Goal: Task Accomplishment & Management: Use online tool/utility

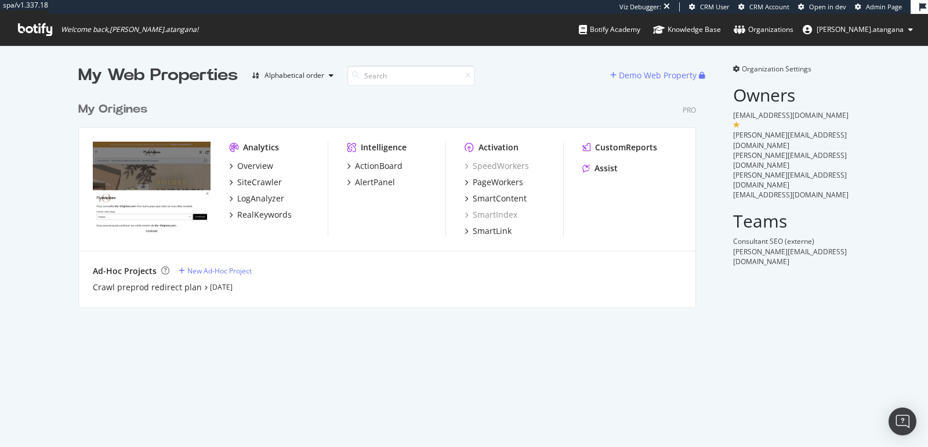
scroll to position [209, 617]
click at [258, 183] on div "SiteCrawler" at bounding box center [259, 182] width 45 height 12
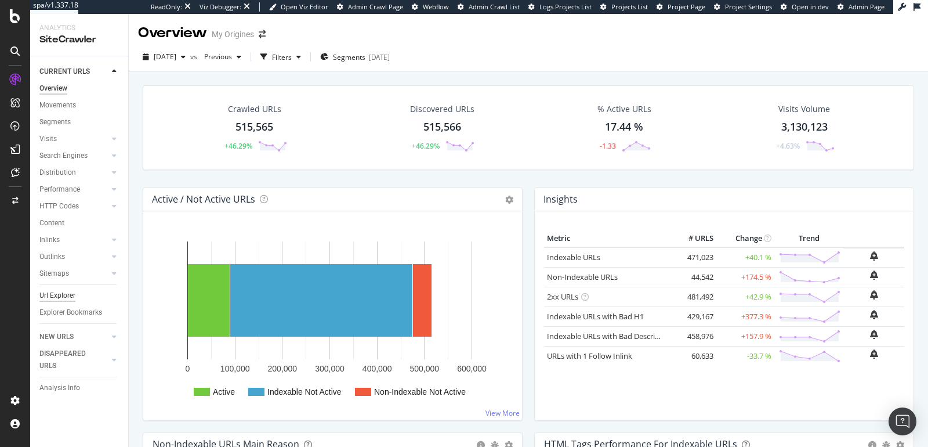
click at [55, 297] on div "Url Explorer" at bounding box center [57, 296] width 36 height 12
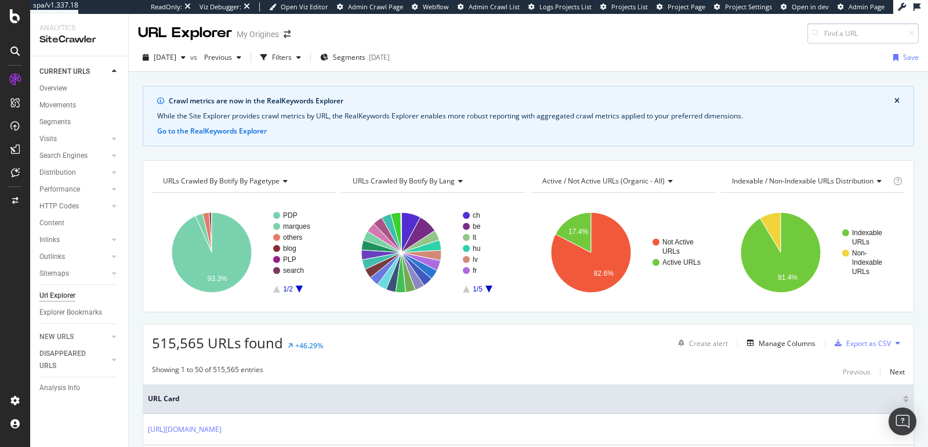
click at [839, 32] on input at bounding box center [863, 33] width 111 height 20
type input "https://www.my-origines.com/fr/fr/the-niche-list.html"
click at [696, 28] on div "URL Explorer My Origines https://www.my-origines.com/fr/fr/the-niche-list.html" at bounding box center [529, 29] width 800 height 30
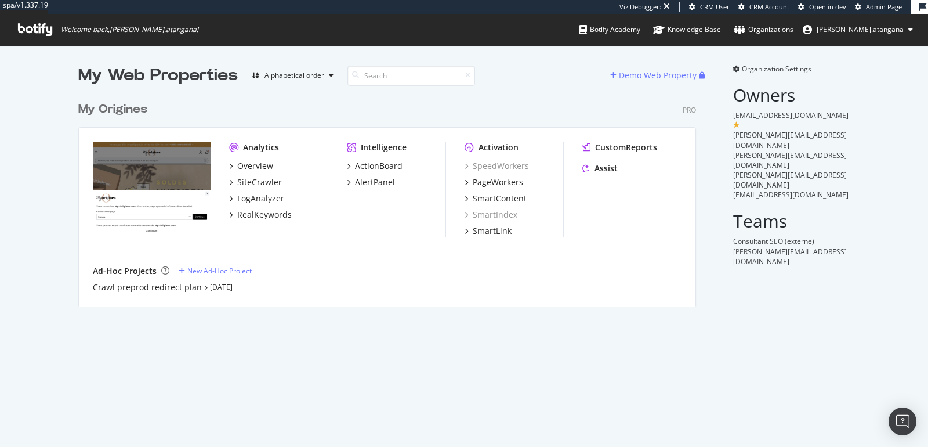
scroll to position [209, 617]
click at [483, 178] on div "PageWorkers" at bounding box center [498, 182] width 50 height 12
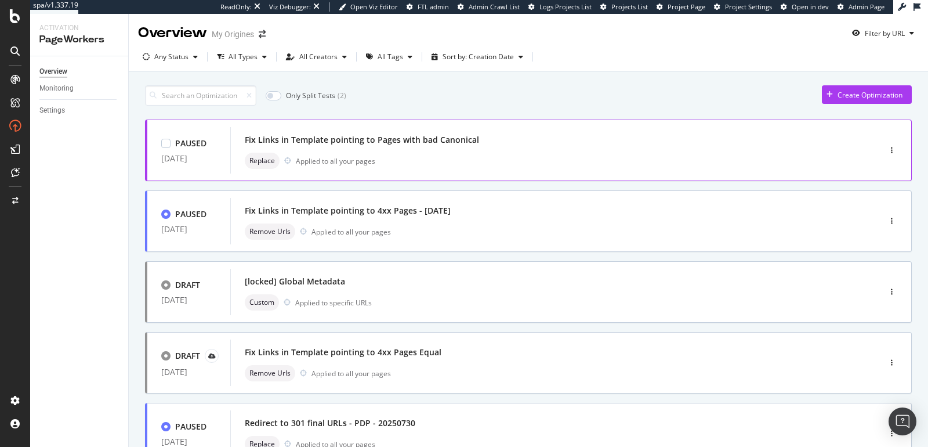
click at [435, 159] on div "Replace Applied to all your pages" at bounding box center [538, 161] width 586 height 16
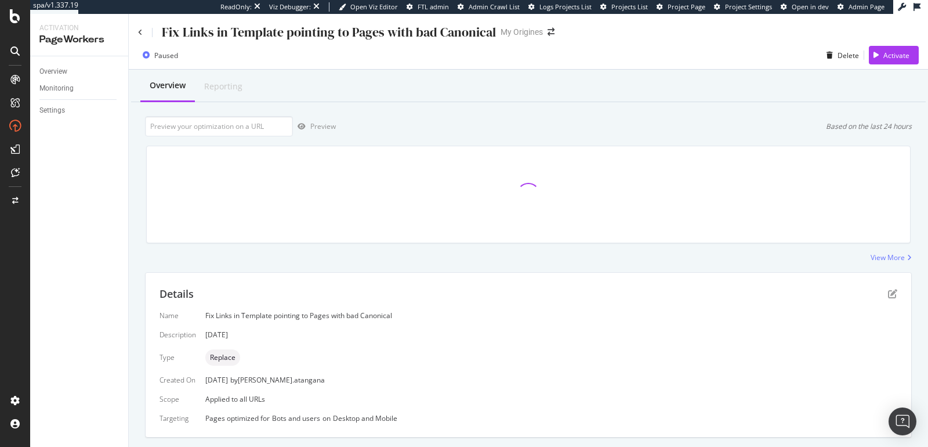
scroll to position [229, 0]
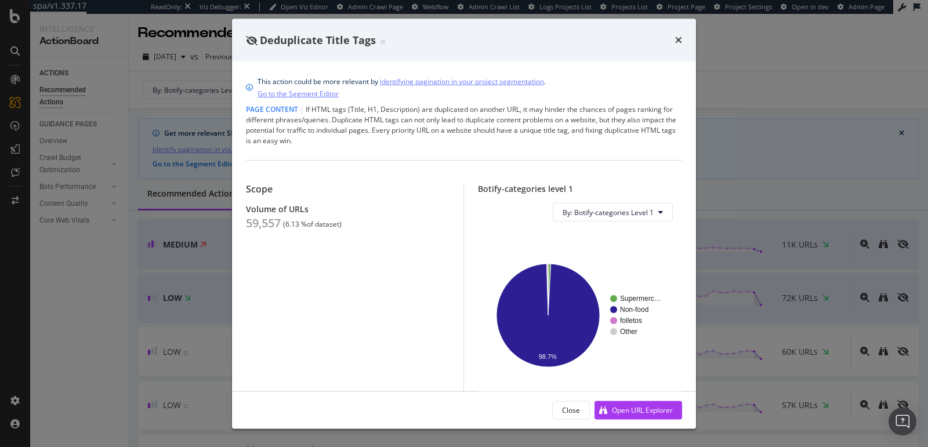
click at [105, 326] on div "Deduplicate Title Tags This action could be more relevant by identifying pagina…" at bounding box center [464, 223] width 928 height 447
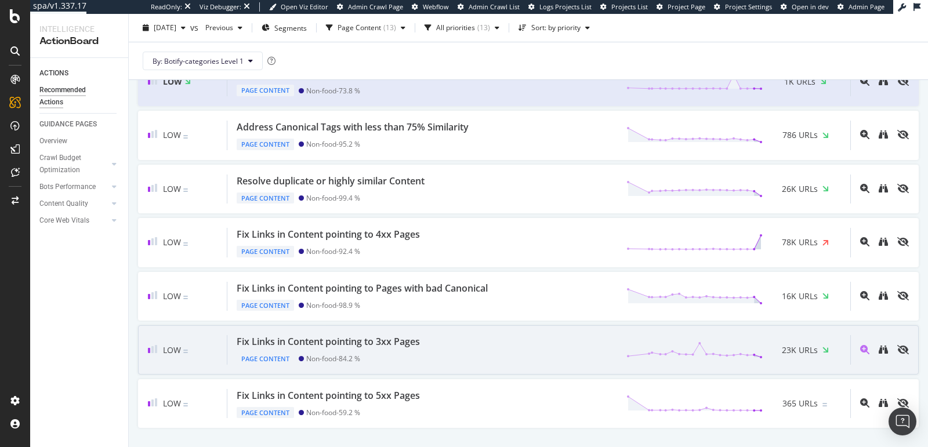
scroll to position [482, 0]
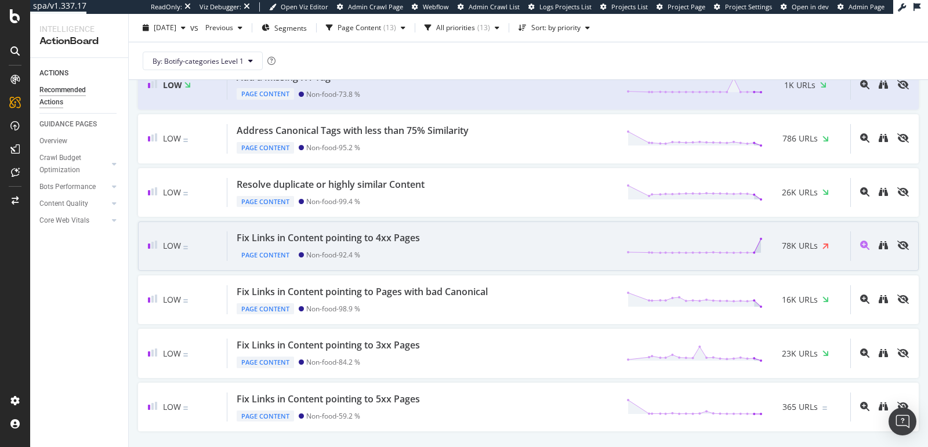
click at [252, 245] on div "Page Content Non-food - 92.4 %" at bounding box center [331, 253] width 188 height 16
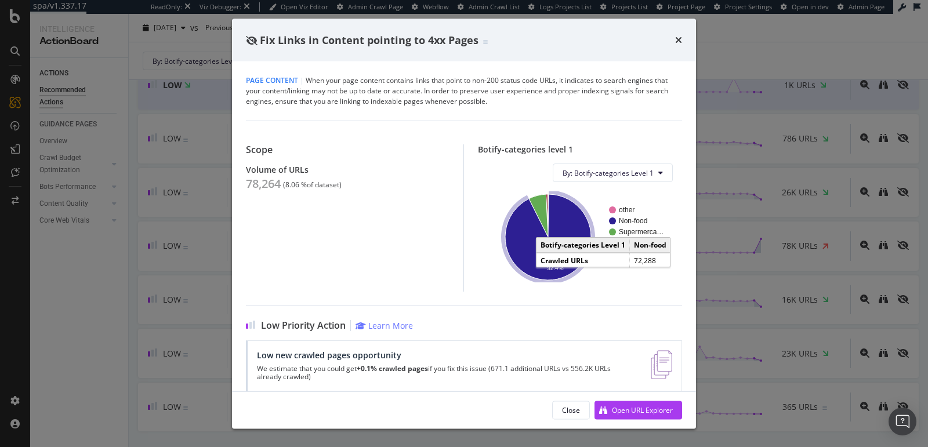
click at [530, 260] on icon "A chart." at bounding box center [548, 237] width 86 height 86
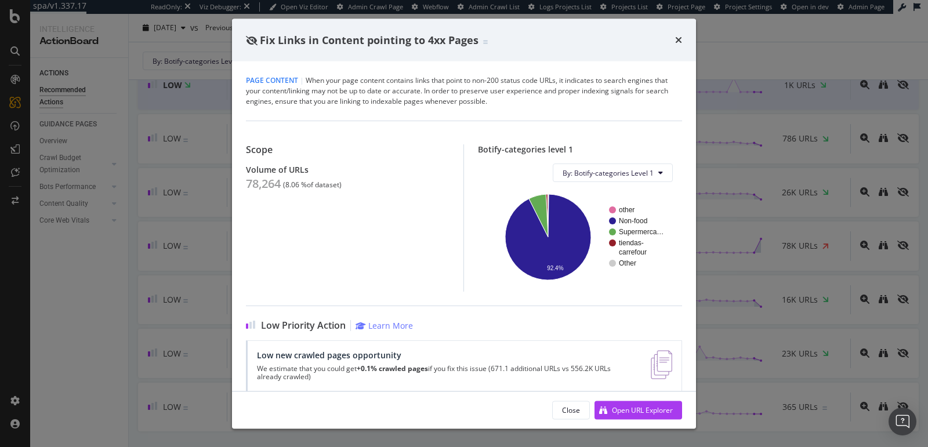
click at [170, 41] on div "Fix Links in Content pointing to 4xx Pages Page Content | When your page conten…" at bounding box center [464, 223] width 928 height 447
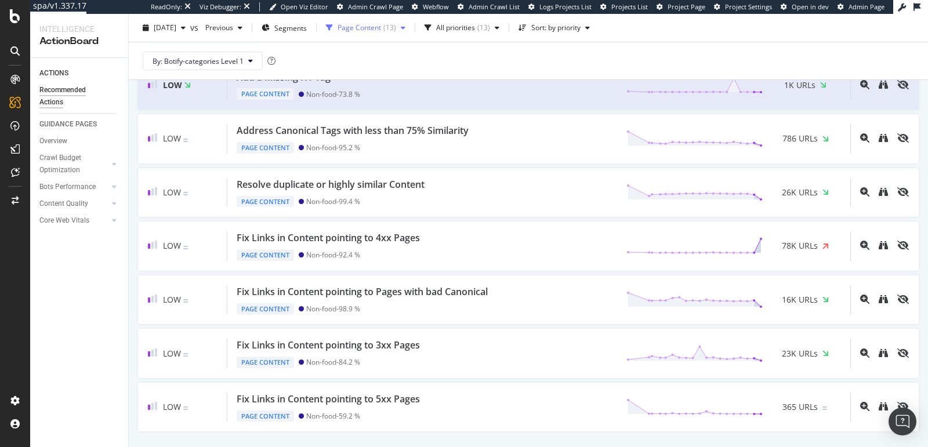
click at [360, 27] on div "Page Content" at bounding box center [360, 27] width 44 height 7
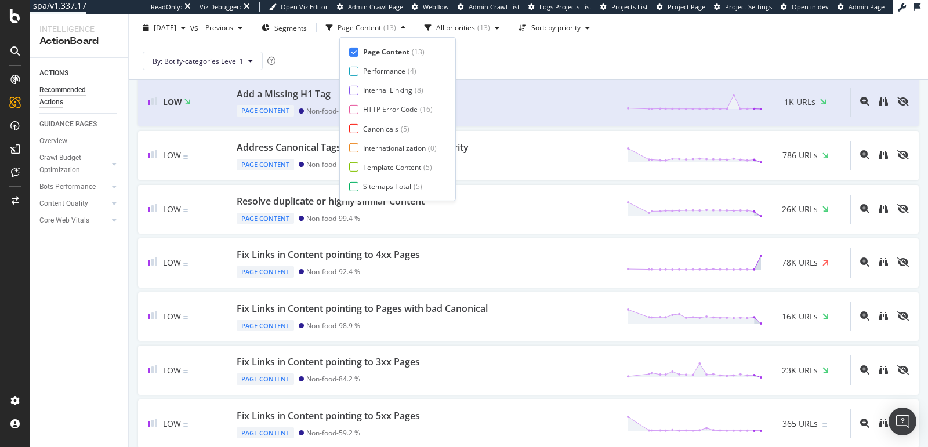
click at [316, 57] on div "By: Botify-categories Level 1" at bounding box center [528, 60] width 781 height 37
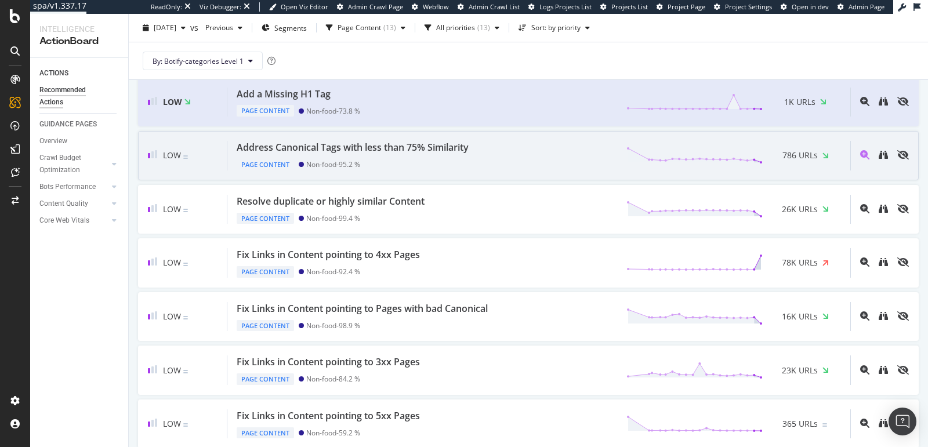
scroll to position [505, 0]
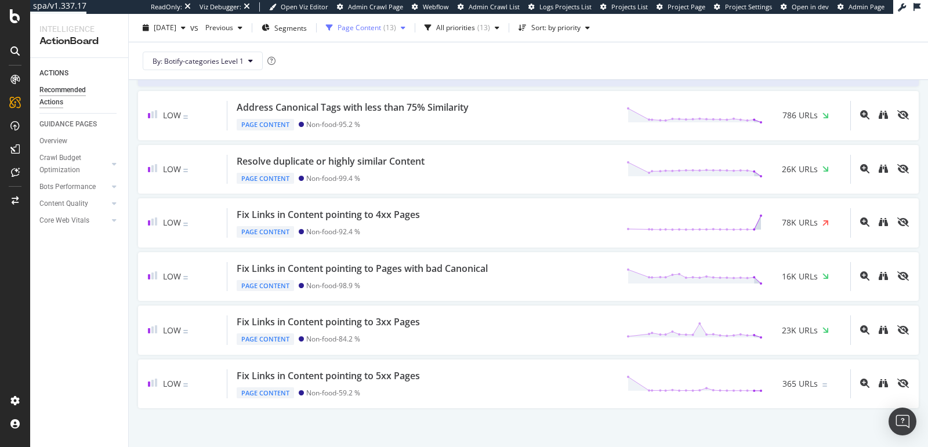
click at [357, 30] on div "Page Content" at bounding box center [360, 27] width 44 height 7
click at [309, 52] on div "By: Botify-categories Level 1" at bounding box center [528, 60] width 781 height 37
click at [385, 21] on div "Page Content ( 13 )" at bounding box center [365, 27] width 89 height 17
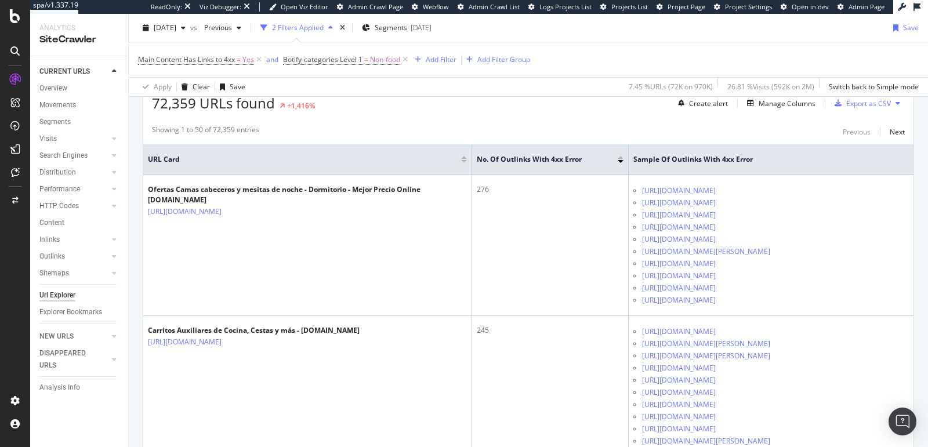
scroll to position [302, 0]
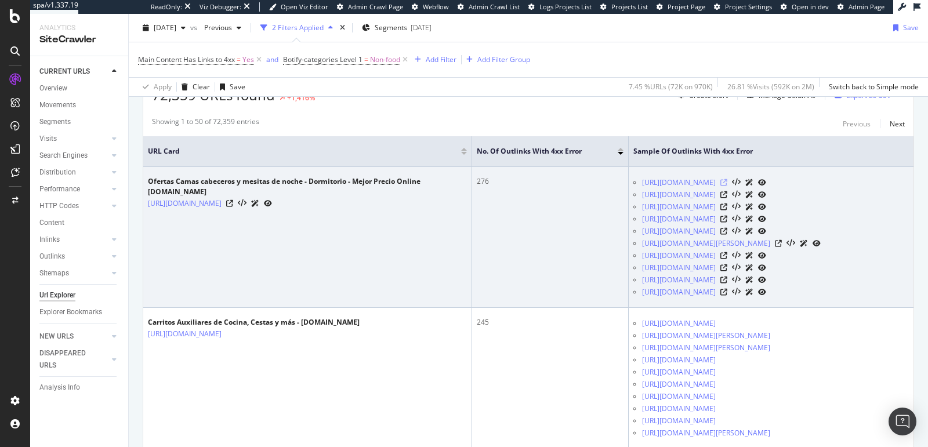
click at [728, 186] on icon at bounding box center [724, 182] width 7 height 7
click at [728, 198] on icon at bounding box center [724, 194] width 7 height 7
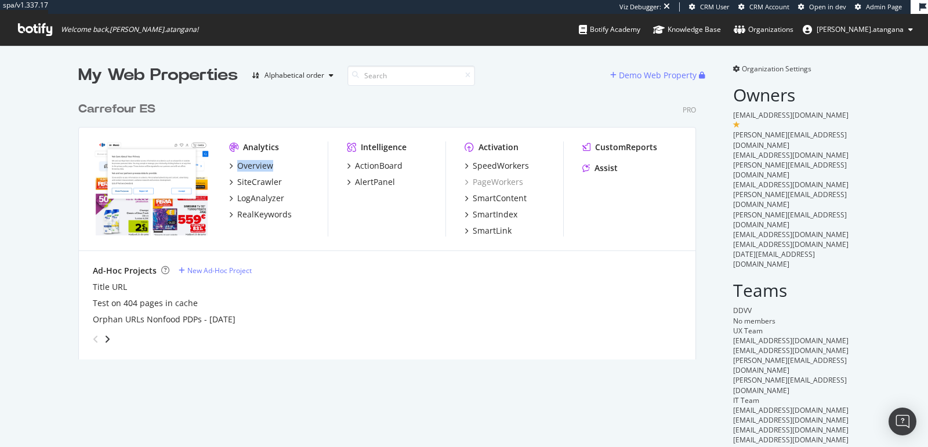
scroll to position [447, 928]
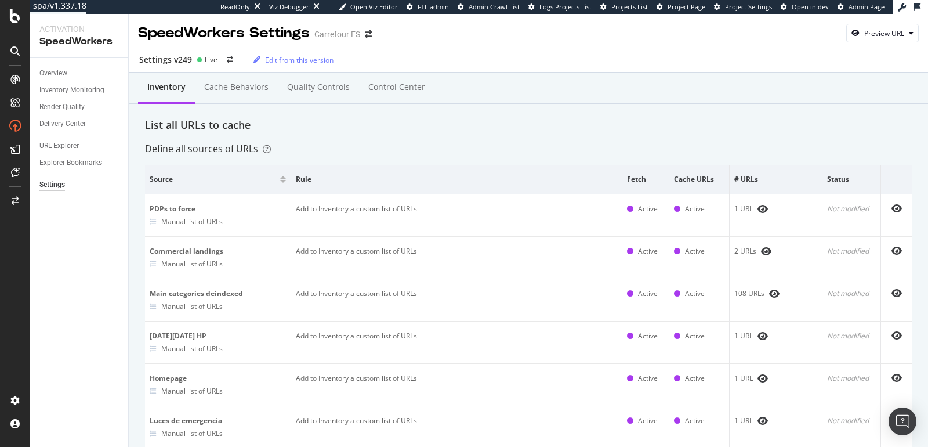
scroll to position [1339, 0]
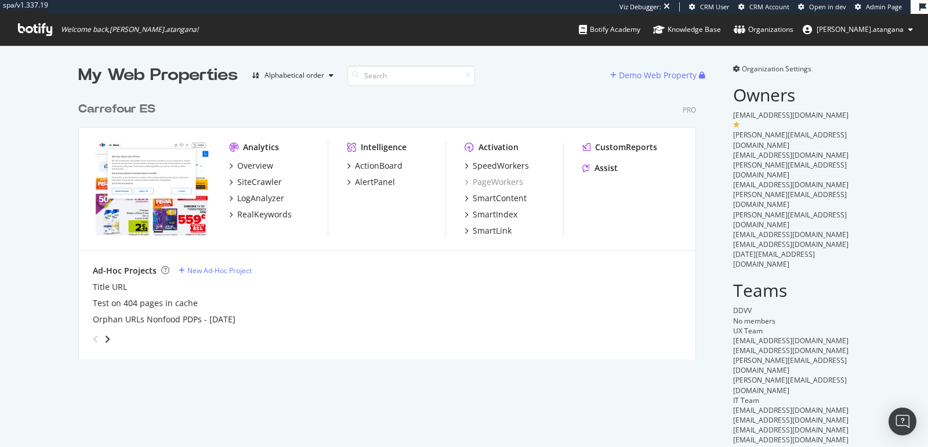
scroll to position [273, 627]
click at [256, 183] on div "SiteCrawler" at bounding box center [259, 182] width 45 height 12
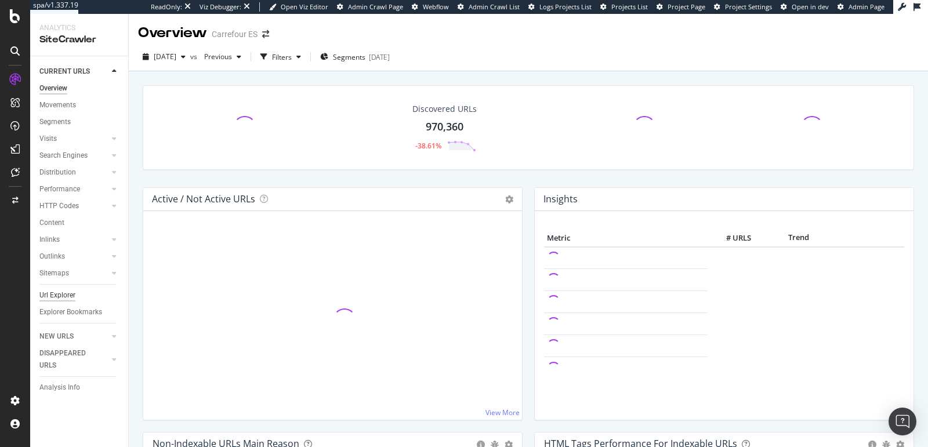
click at [59, 298] on div "Url Explorer" at bounding box center [57, 296] width 36 height 12
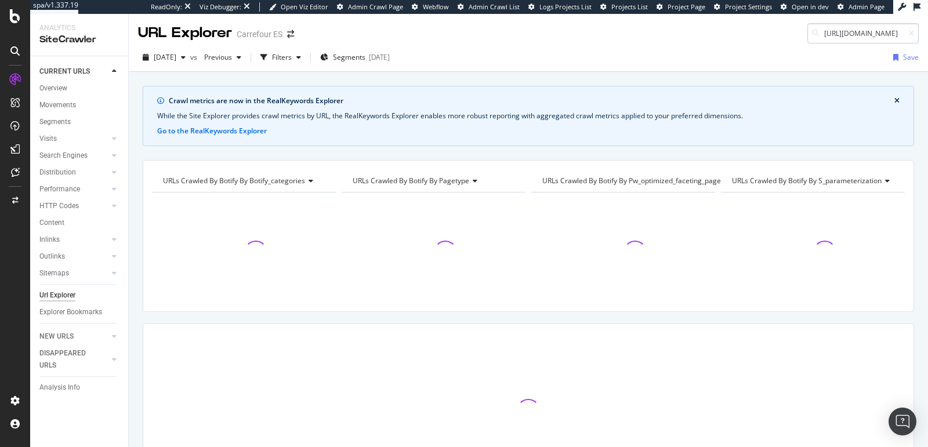
scroll to position [0, 42]
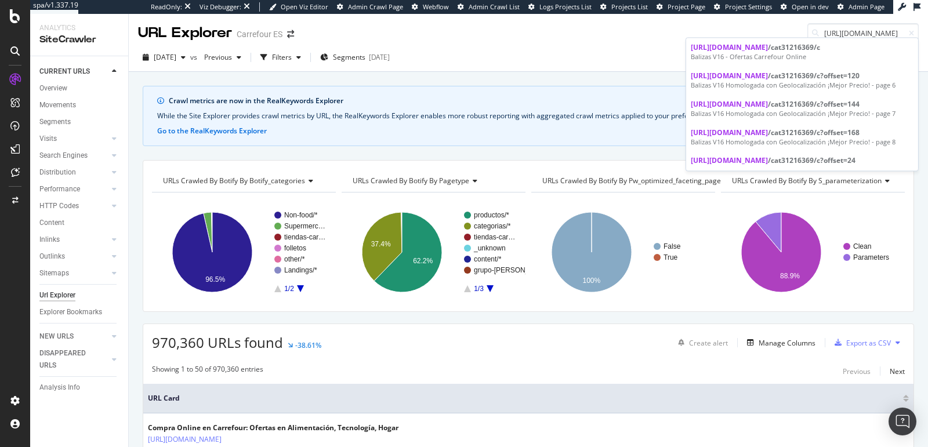
type input "[URL][DOMAIN_NAME]"
click at [736, 23] on div "URL Explorer Carrefour ES [URL][DOMAIN_NAME]" at bounding box center [529, 29] width 800 height 30
click at [826, 34] on input "[URL][DOMAIN_NAME]" at bounding box center [863, 33] width 111 height 20
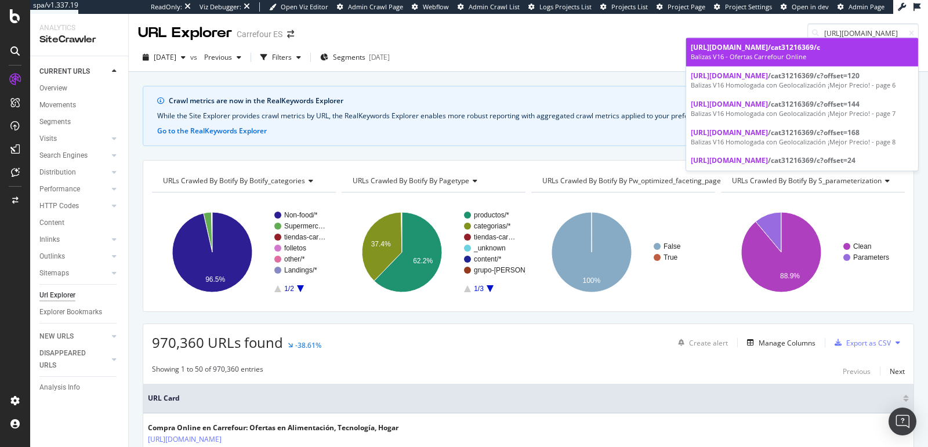
click at [768, 45] on span "[URL][DOMAIN_NAME]" at bounding box center [729, 47] width 77 height 10
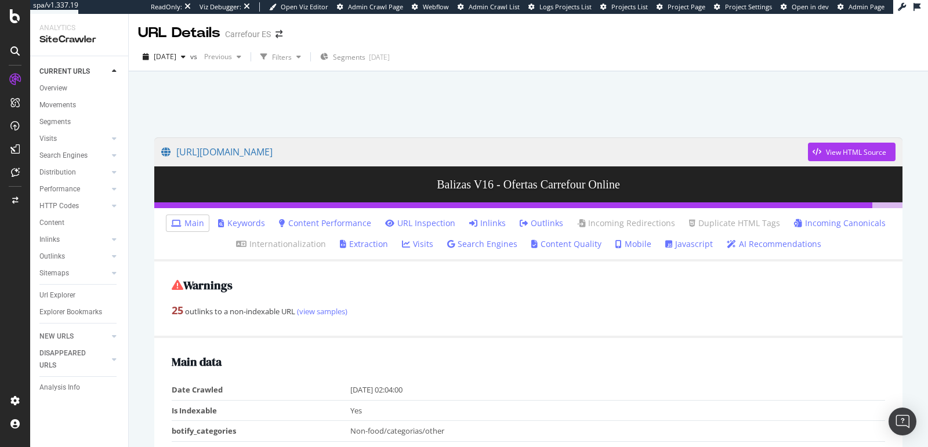
click at [559, 117] on div at bounding box center [529, 101] width 772 height 49
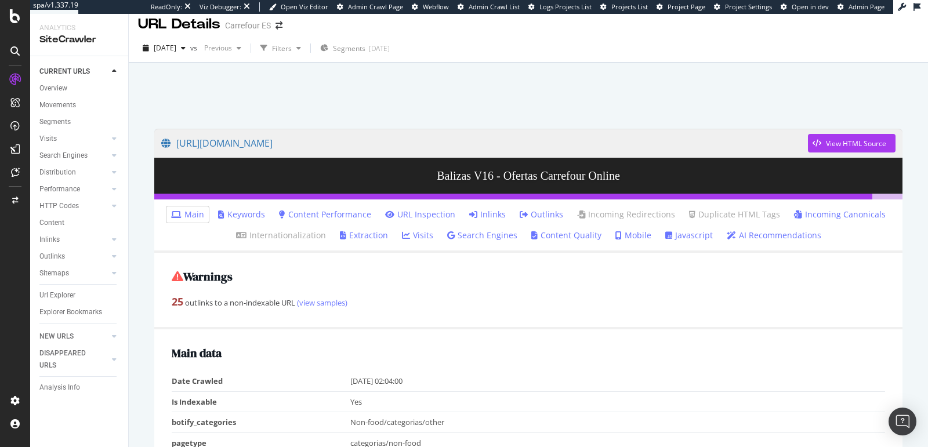
scroll to position [9, 0]
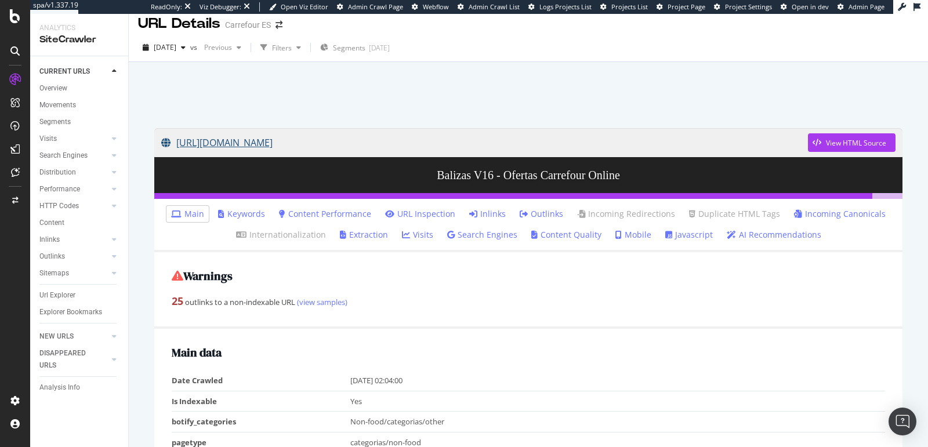
click at [386, 144] on link "[URL][DOMAIN_NAME]" at bounding box center [484, 142] width 647 height 29
click at [486, 216] on link "Inlinks" at bounding box center [487, 214] width 37 height 12
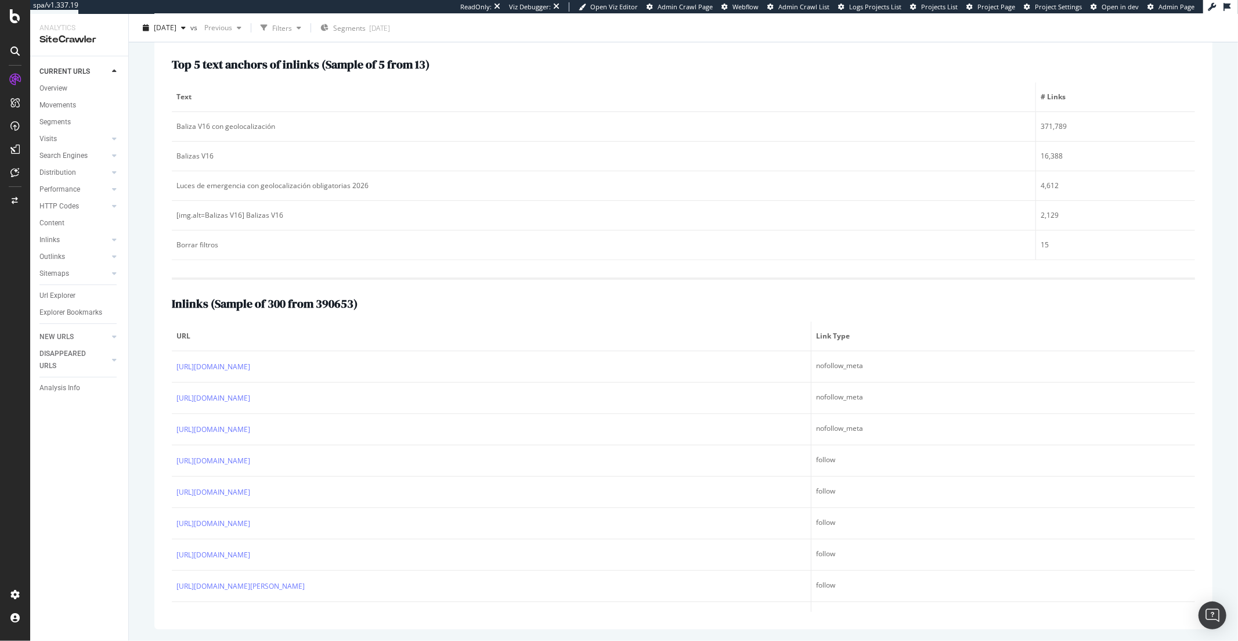
scroll to position [221, 0]
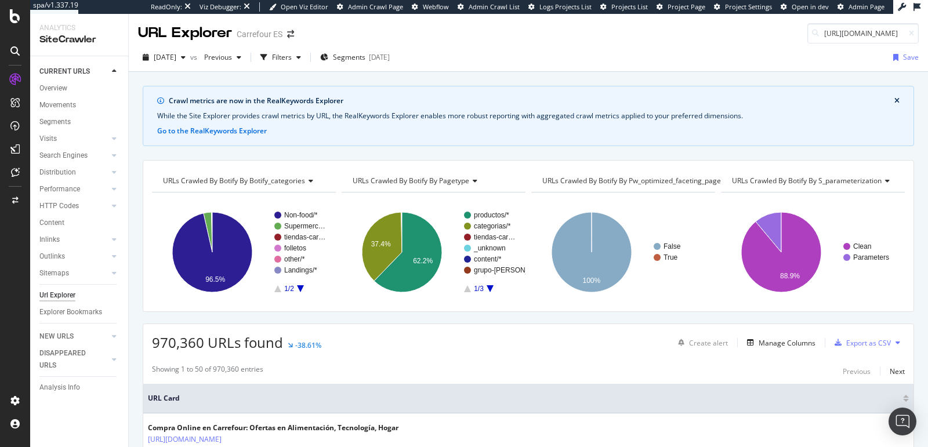
scroll to position [0, 42]
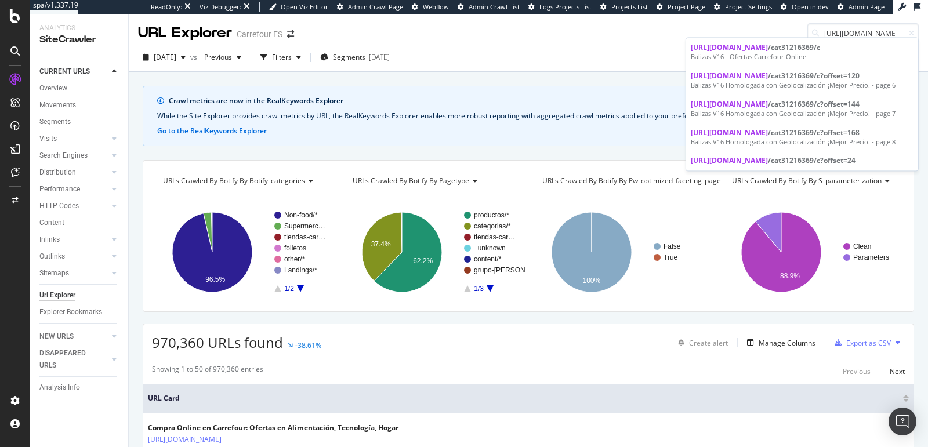
type input "https://www.carrefour.es/balizas-v16"
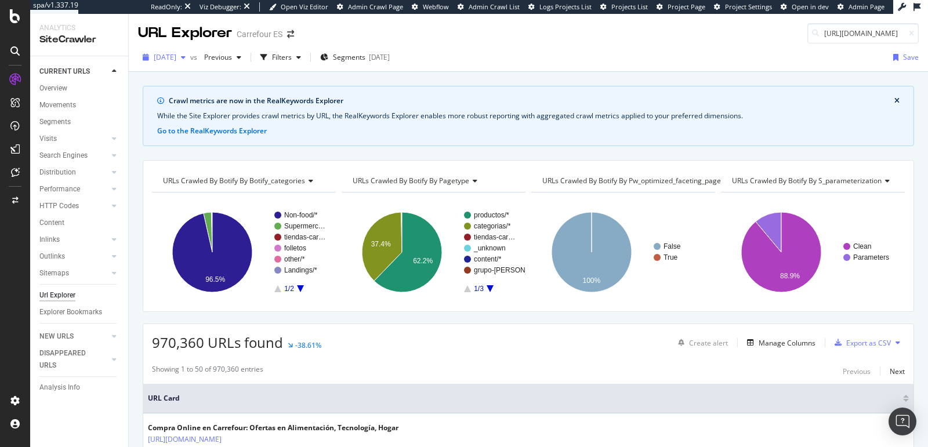
scroll to position [0, 0]
click at [176, 52] on span "[DATE]" at bounding box center [165, 57] width 23 height 10
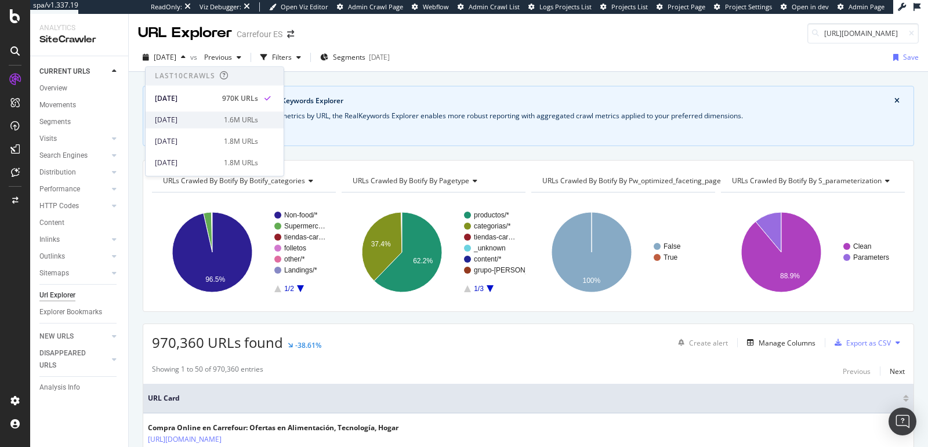
click at [195, 121] on div "2025 Aug. 18th" at bounding box center [186, 120] width 62 height 10
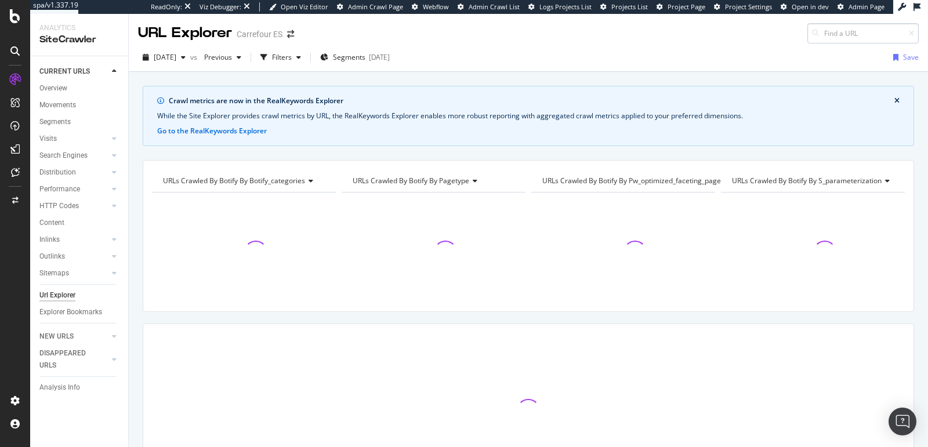
click at [833, 37] on input at bounding box center [863, 33] width 111 height 20
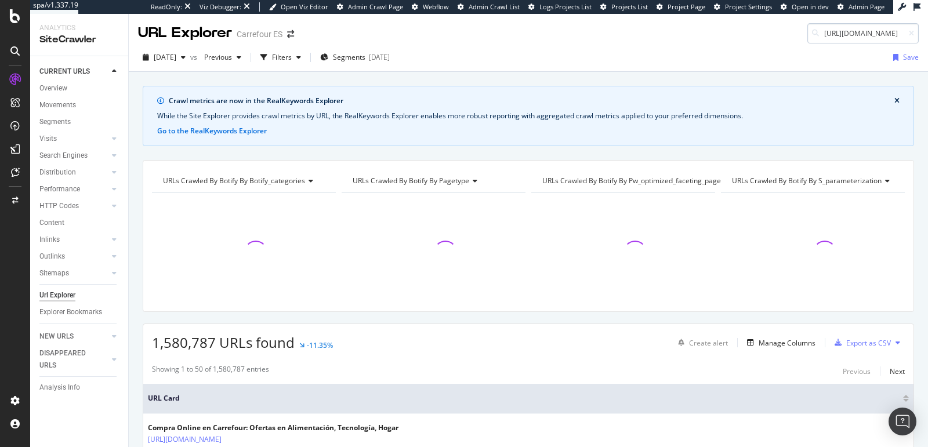
scroll to position [0, 42]
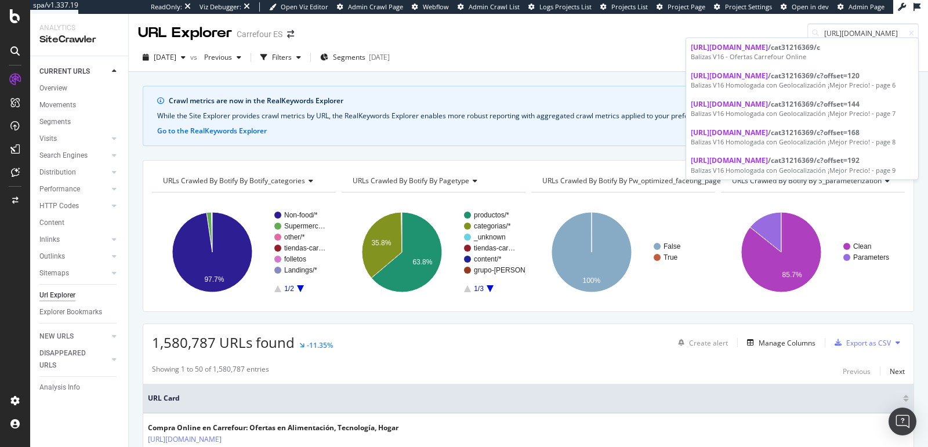
type input "https://www.carrefour.es/balizas-v16"
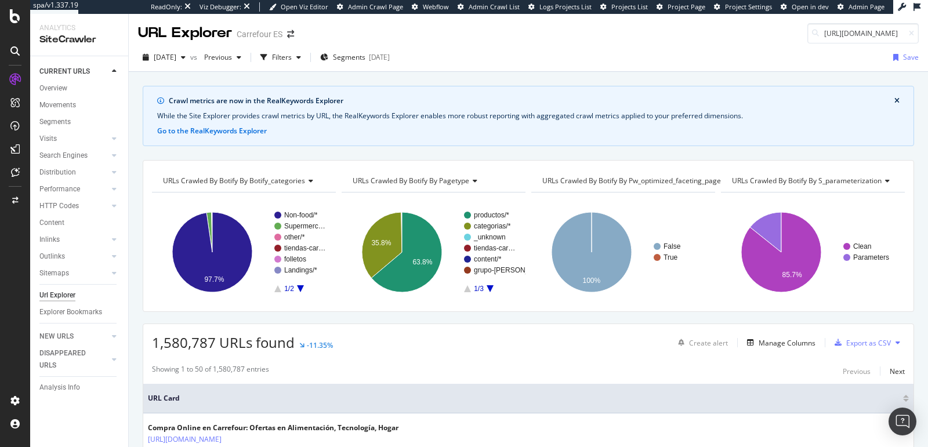
scroll to position [0, 0]
click at [613, 46] on div "2025 Aug. 18th vs Previous Filters Segments 2025-05-07 Save" at bounding box center [529, 58] width 800 height 28
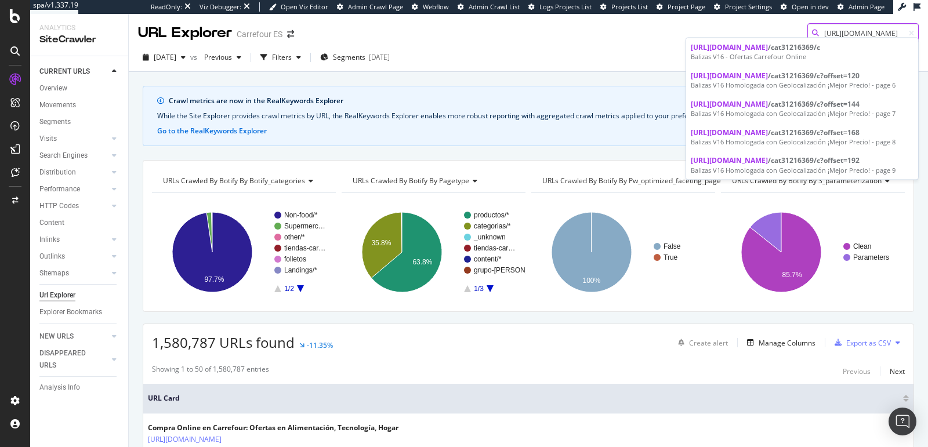
click at [850, 31] on input "https://www.carrefour.es/balizas-v16" at bounding box center [863, 33] width 111 height 20
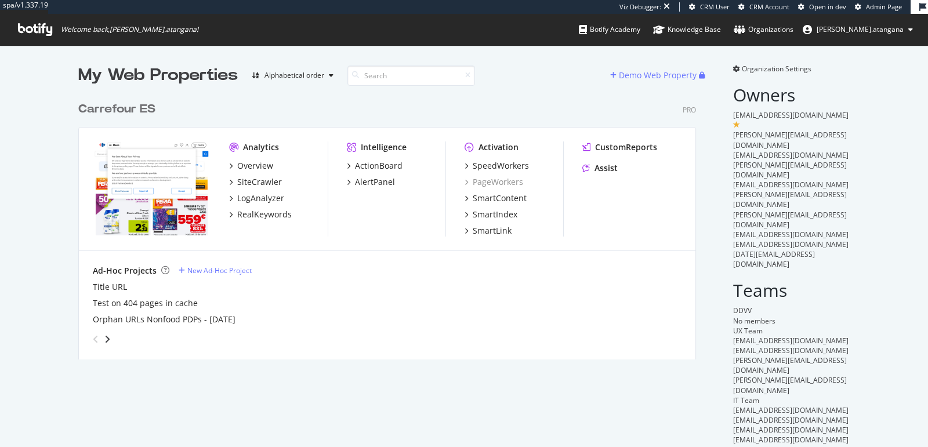
scroll to position [273, 627]
click at [504, 164] on div "SpeedWorkers" at bounding box center [501, 166] width 56 height 12
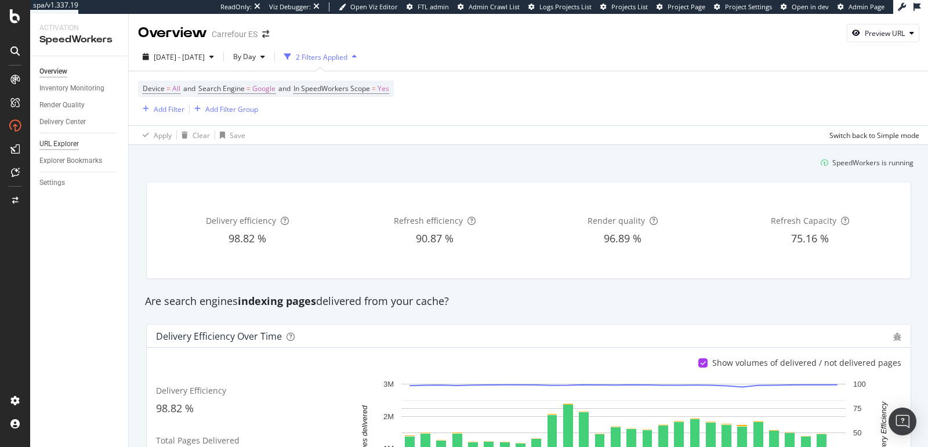
click at [72, 143] on div "URL Explorer" at bounding box center [58, 144] width 39 height 12
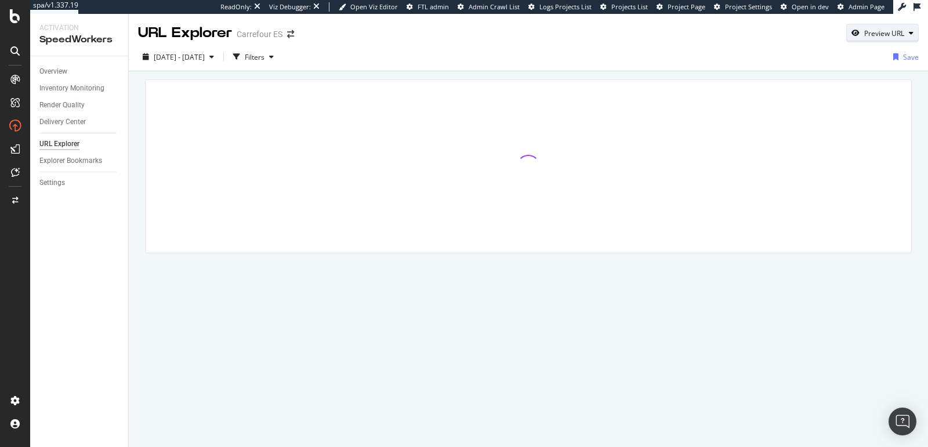
click at [874, 34] on div "Preview URL" at bounding box center [885, 33] width 40 height 10
click at [826, 87] on input "url" at bounding box center [847, 87] width 127 height 20
paste input "[URL][DOMAIN_NAME]"
type input "[URL][DOMAIN_NAME]"
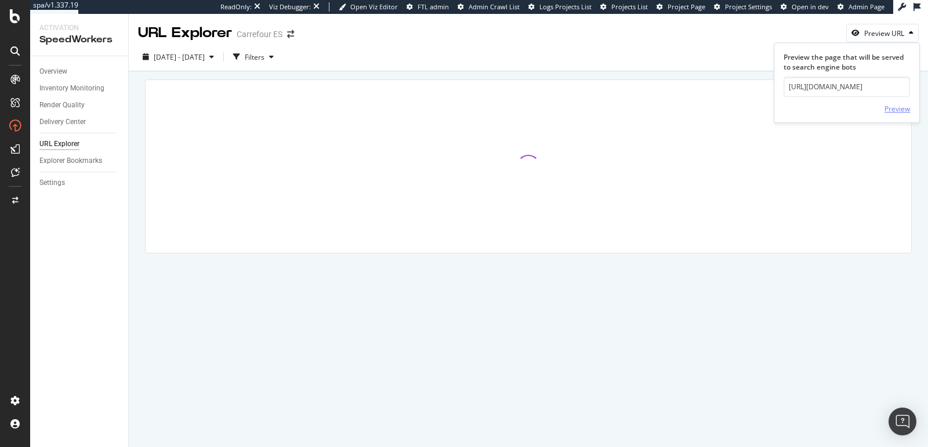
scroll to position [0, 0]
click at [889, 107] on div "Preview" at bounding box center [898, 109] width 26 height 10
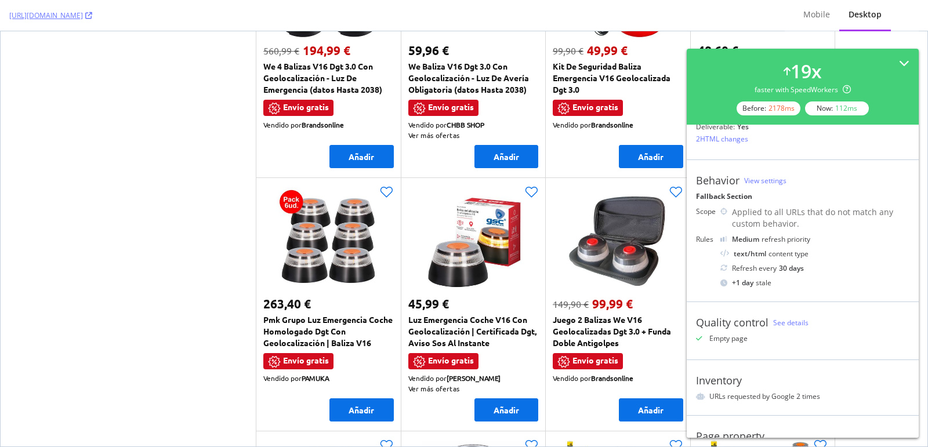
scroll to position [107, 0]
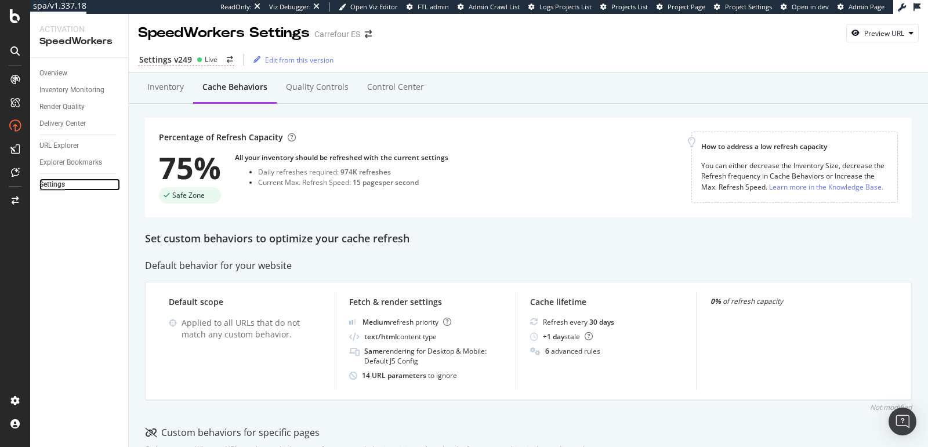
click at [51, 183] on div "Settings" at bounding box center [52, 185] width 26 height 12
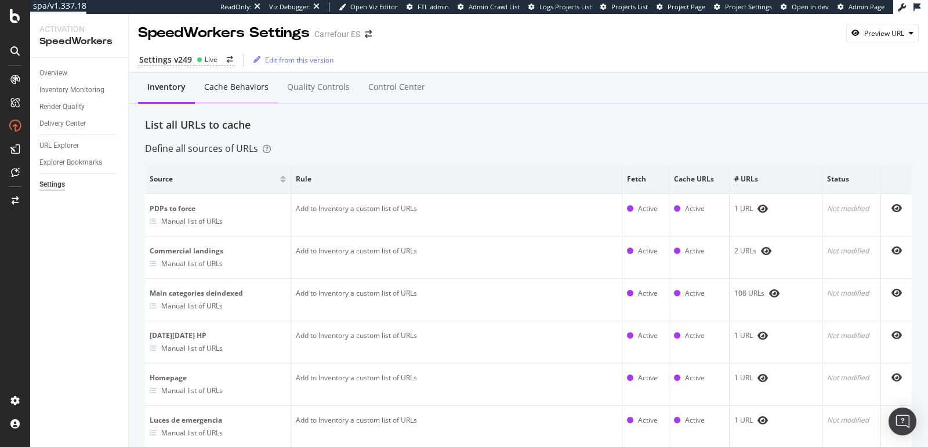
click at [226, 92] on div "Cache behaviors" at bounding box center [236, 87] width 64 height 12
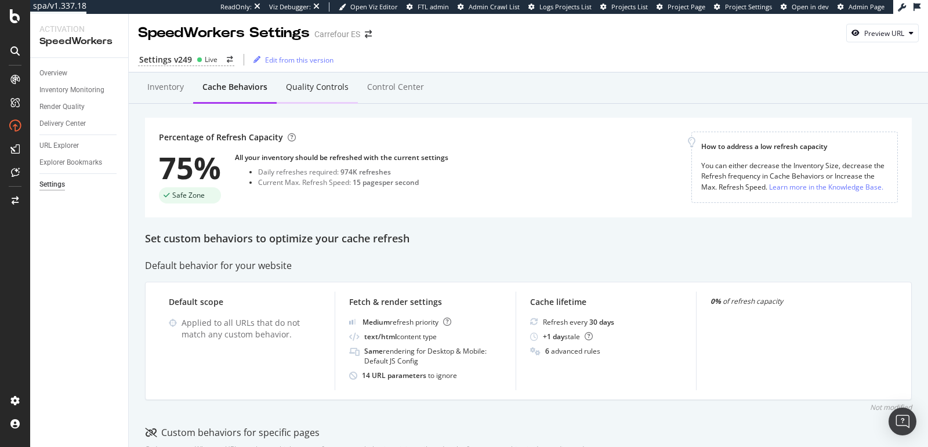
click at [313, 84] on div "Quality Controls" at bounding box center [317, 87] width 63 height 12
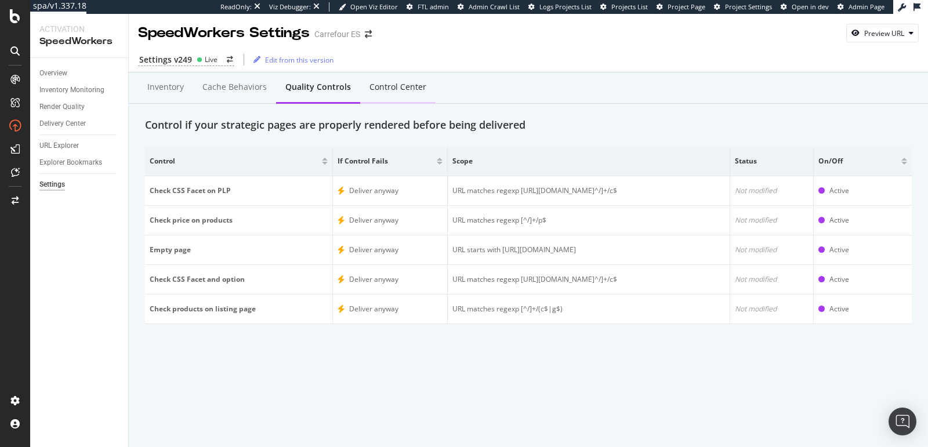
click at [384, 90] on div "Control Center" at bounding box center [398, 87] width 57 height 12
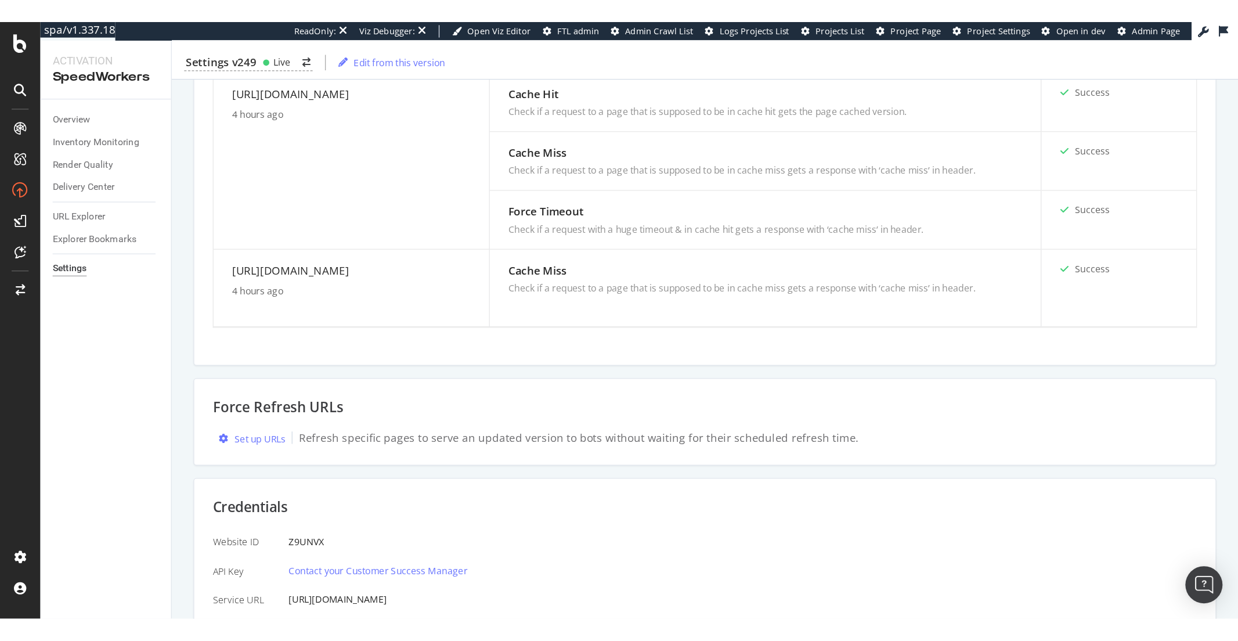
scroll to position [561, 0]
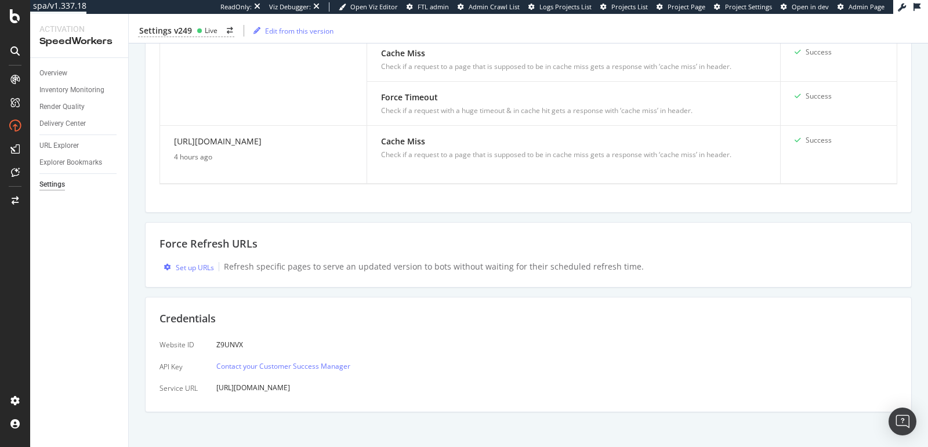
click at [169, 279] on div "Force Refresh URLs Set up URLs Refresh specific pages to serve an updated versi…" at bounding box center [528, 254] width 767 height 65
click at [165, 279] on div "Force Refresh URLs Set up URLs Refresh specific pages to serve an updated versi…" at bounding box center [528, 254] width 767 height 65
click at [180, 274] on div "Force Refresh URLs Set up URLs Refresh specific pages to serve an updated versi…" at bounding box center [528, 254] width 767 height 65
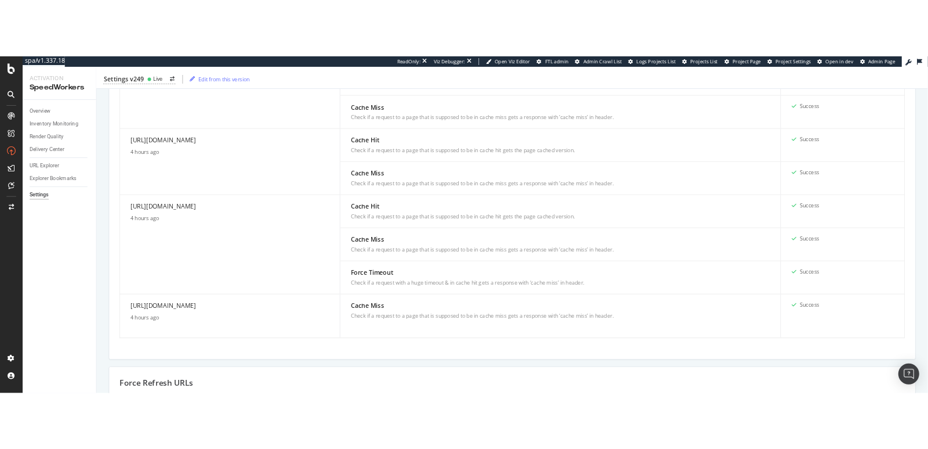
scroll to position [367, 0]
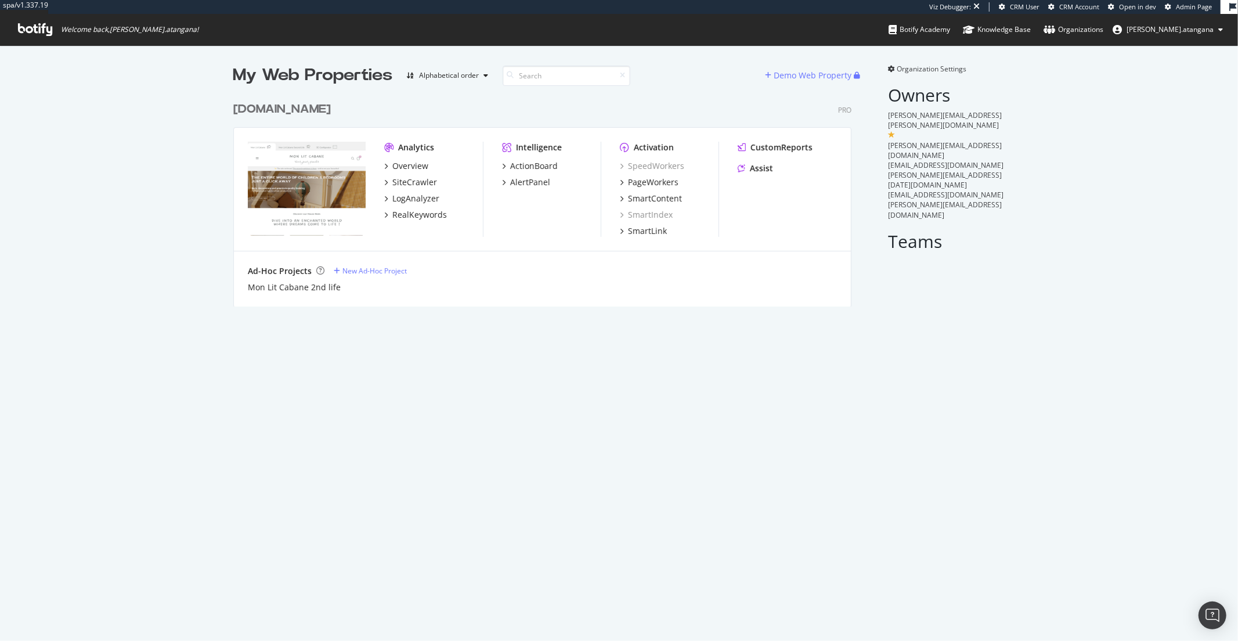
scroll to position [209, 617]
click at [628, 184] on div "PageWorkers" at bounding box center [653, 182] width 50 height 12
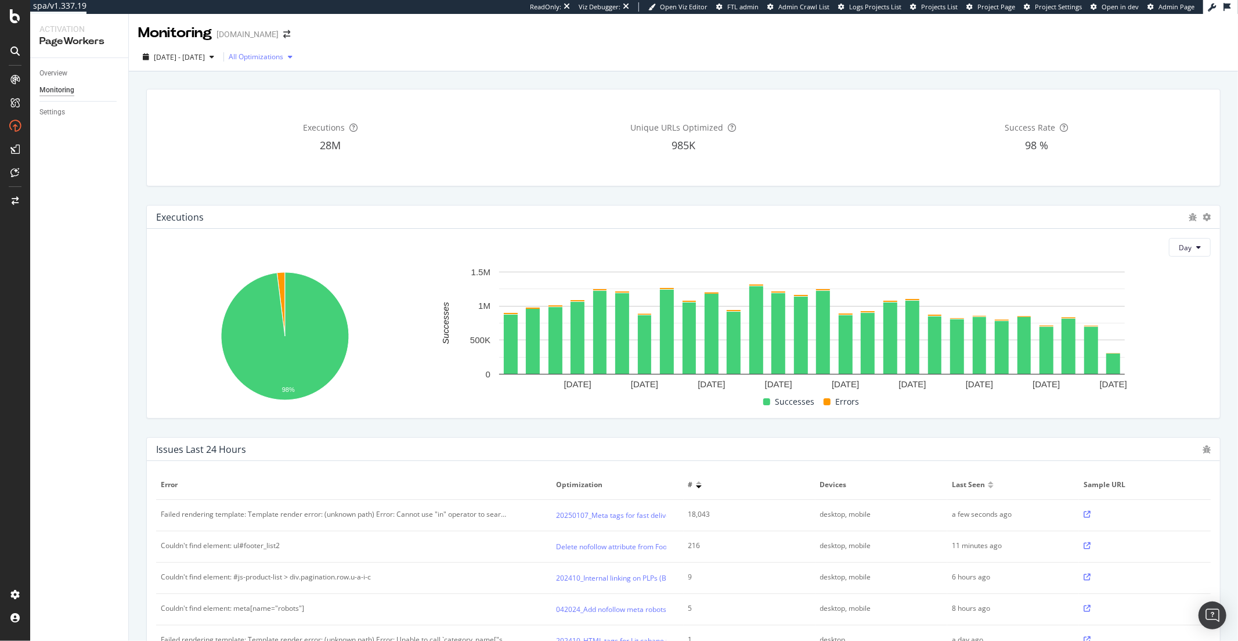
click at [283, 53] on div "All Optimizations" at bounding box center [256, 56] width 55 height 7
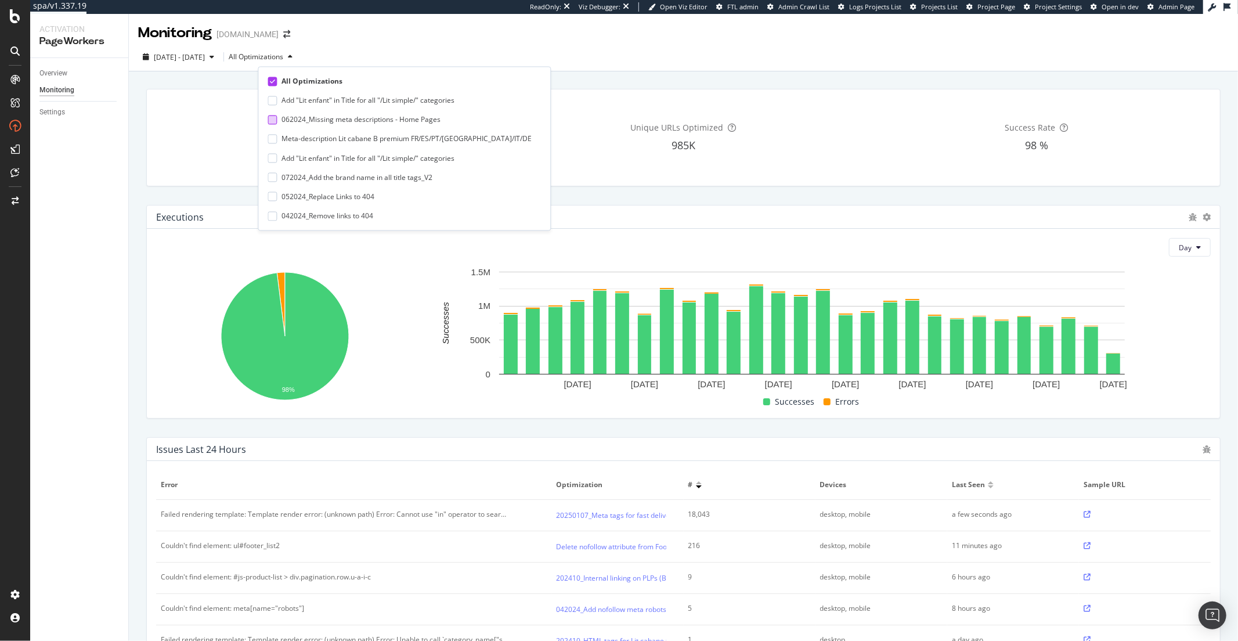
click at [326, 121] on div "062024_Missing meta descriptions - Home Pages" at bounding box center [360, 120] width 159 height 10
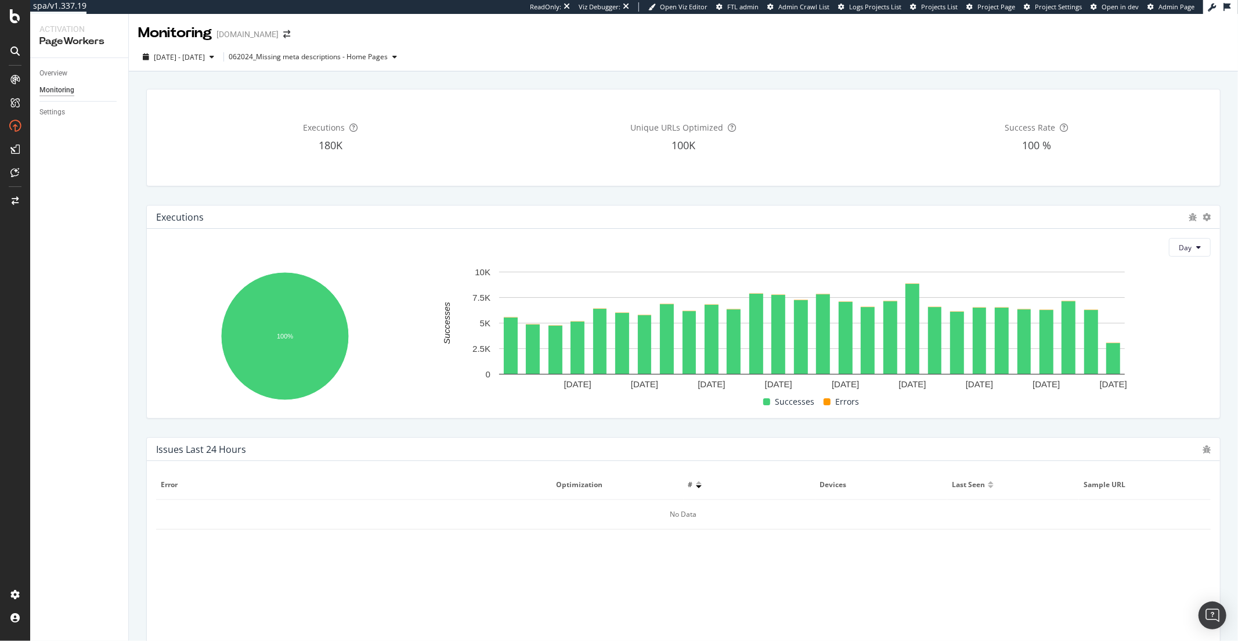
click at [129, 300] on div "Executions 180K Unique URLs Optimized 100K Success Rate 100 % Executions Day 10…" at bounding box center [683, 501] width 1109 height 861
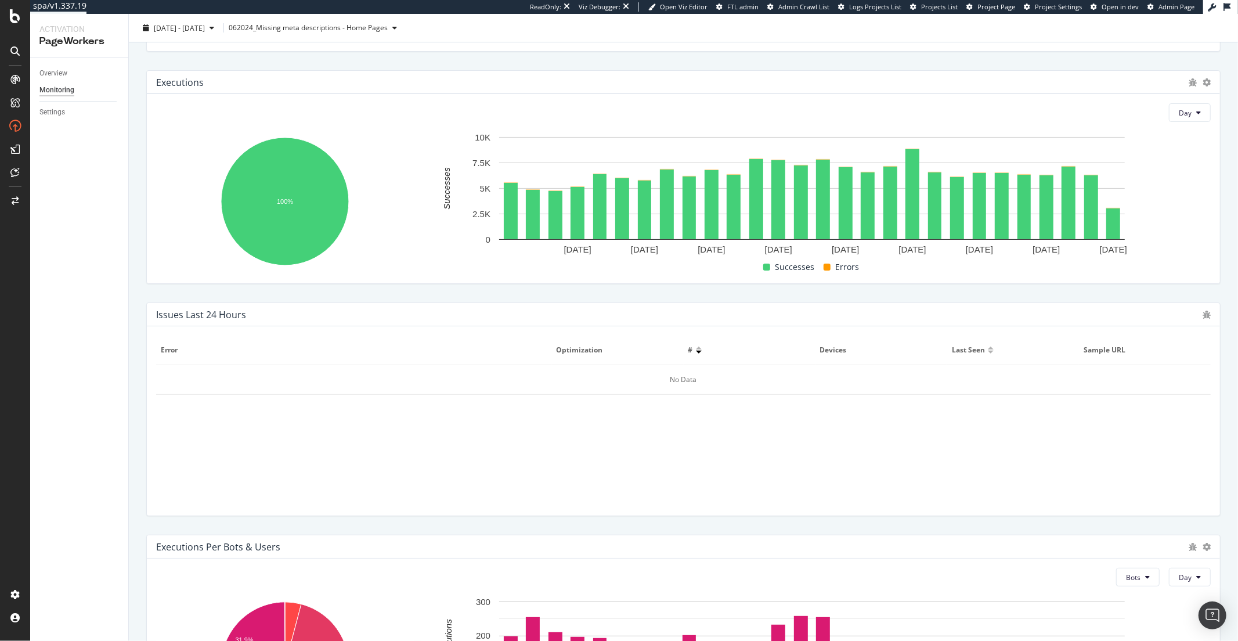
scroll to position [61, 0]
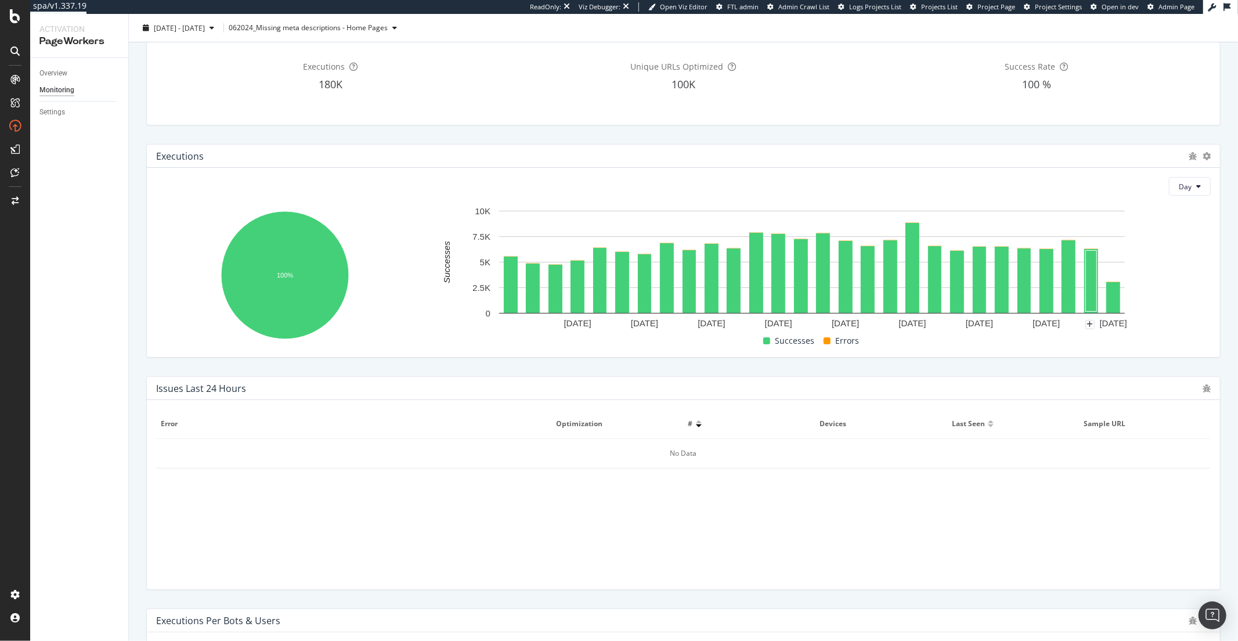
click at [1067, 326] on div "16 Aug. 2025 19 Aug. 2025 22 Aug. 2025 25 Aug. 2025 28 Aug. 2025 31 Aug. 2025 3…" at bounding box center [816, 269] width 790 height 128
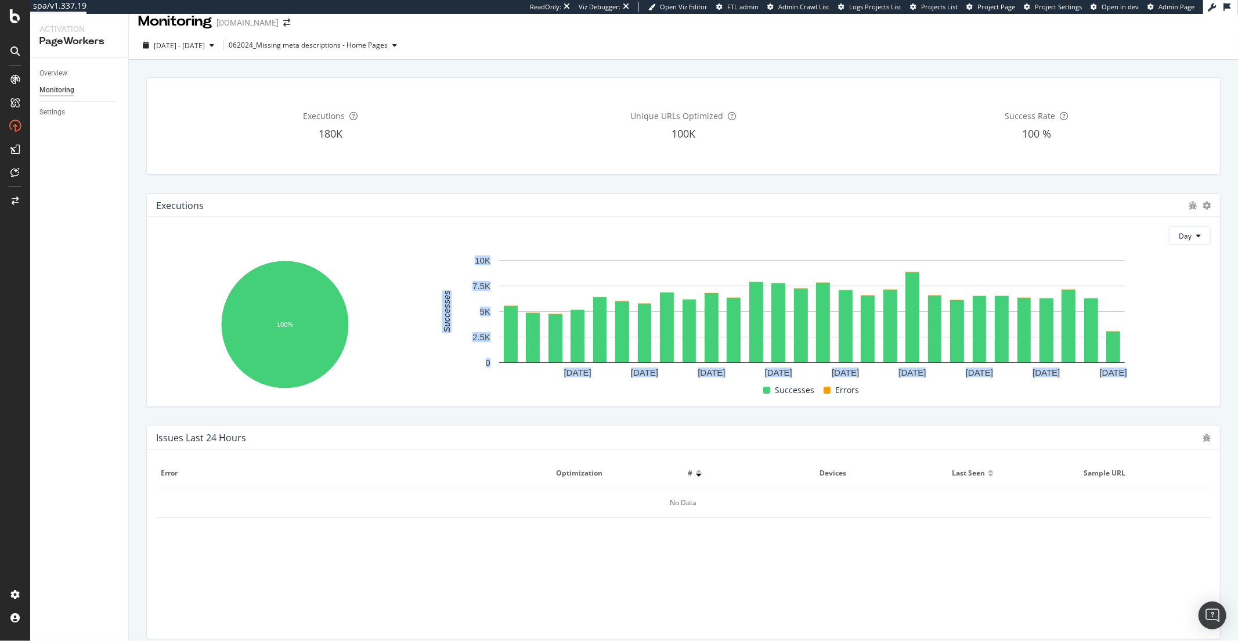
scroll to position [0, 0]
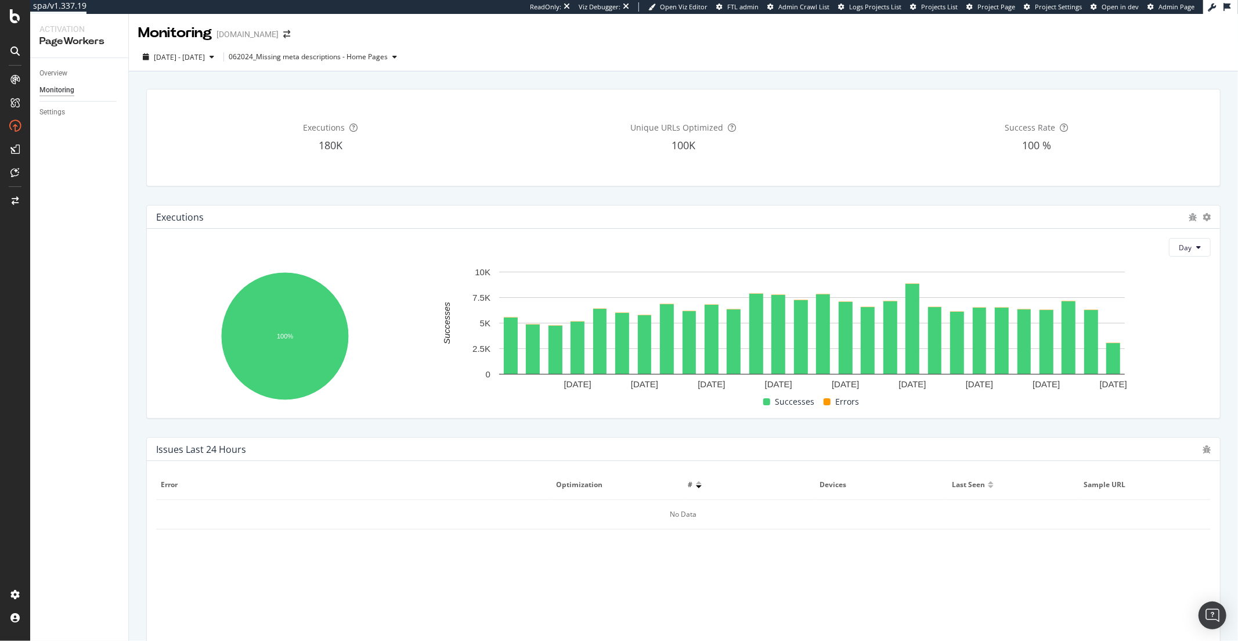
click at [722, 263] on div "Day 100% Module Succeeded Count executions Successes 180,454 Errors 100% 16 Aug…" at bounding box center [683, 323] width 1073 height 189
click at [284, 56] on div "062024_Missing meta descriptions - Home Pages" at bounding box center [308, 56] width 159 height 7
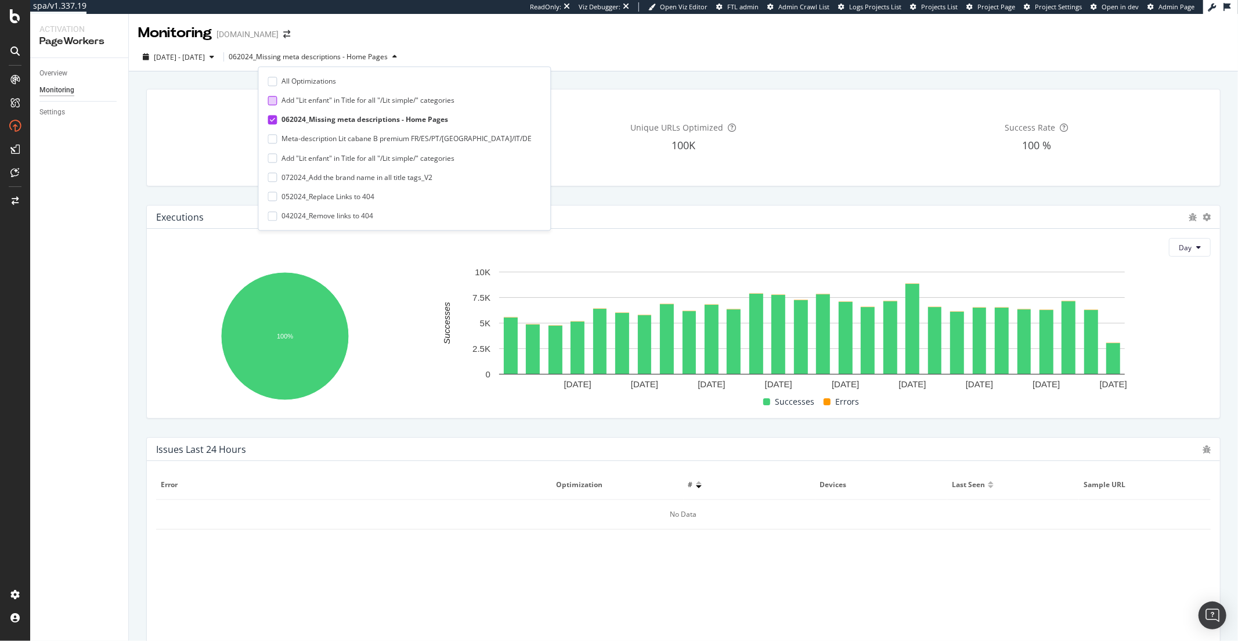
click at [303, 100] on div "Add "Lit enfant" in Title for all "/Lit simple/" categories" at bounding box center [367, 101] width 173 height 10
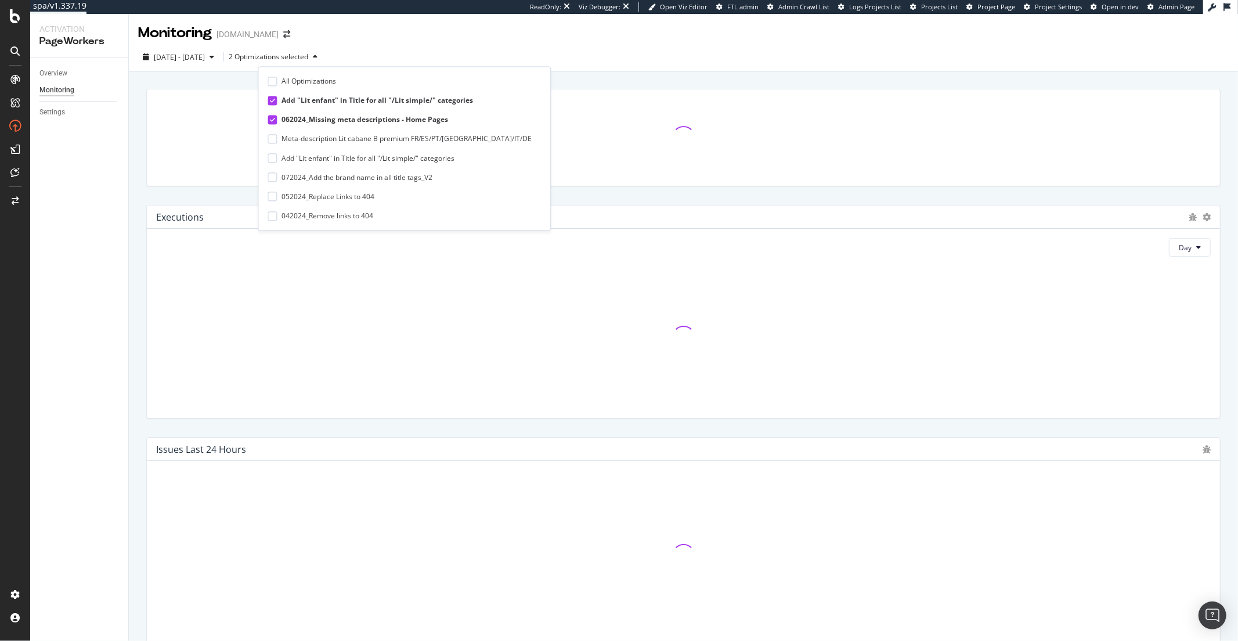
click at [301, 116] on div "062024_Missing meta descriptions - Home Pages" at bounding box center [364, 120] width 167 height 10
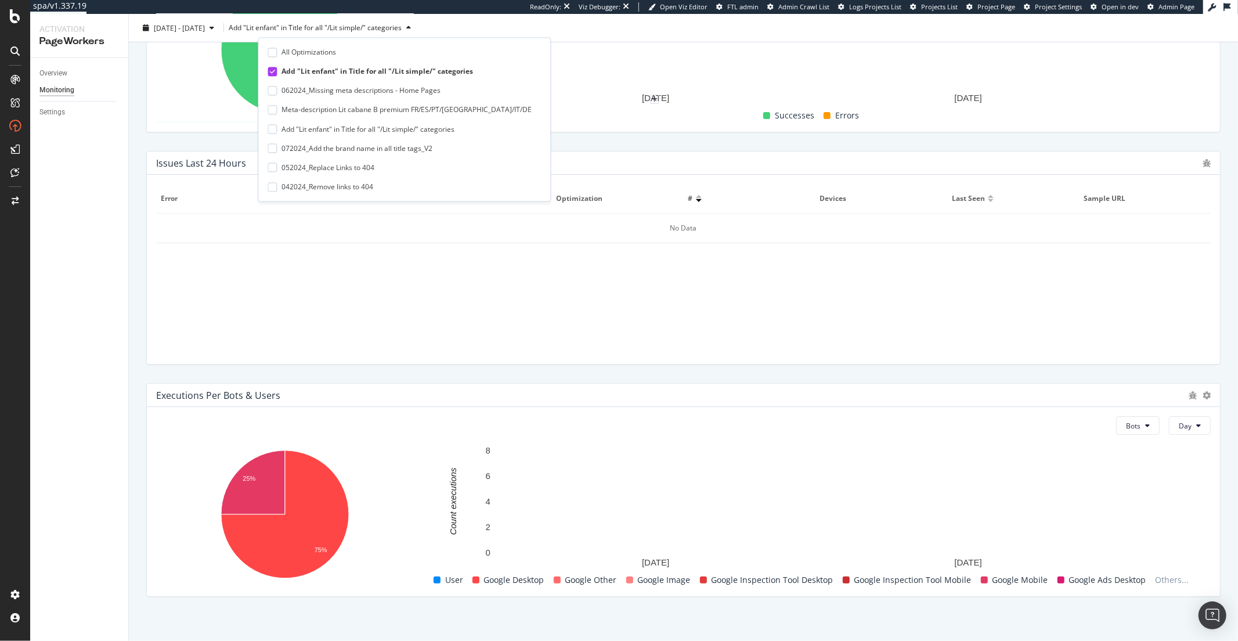
scroll to position [292, 0]
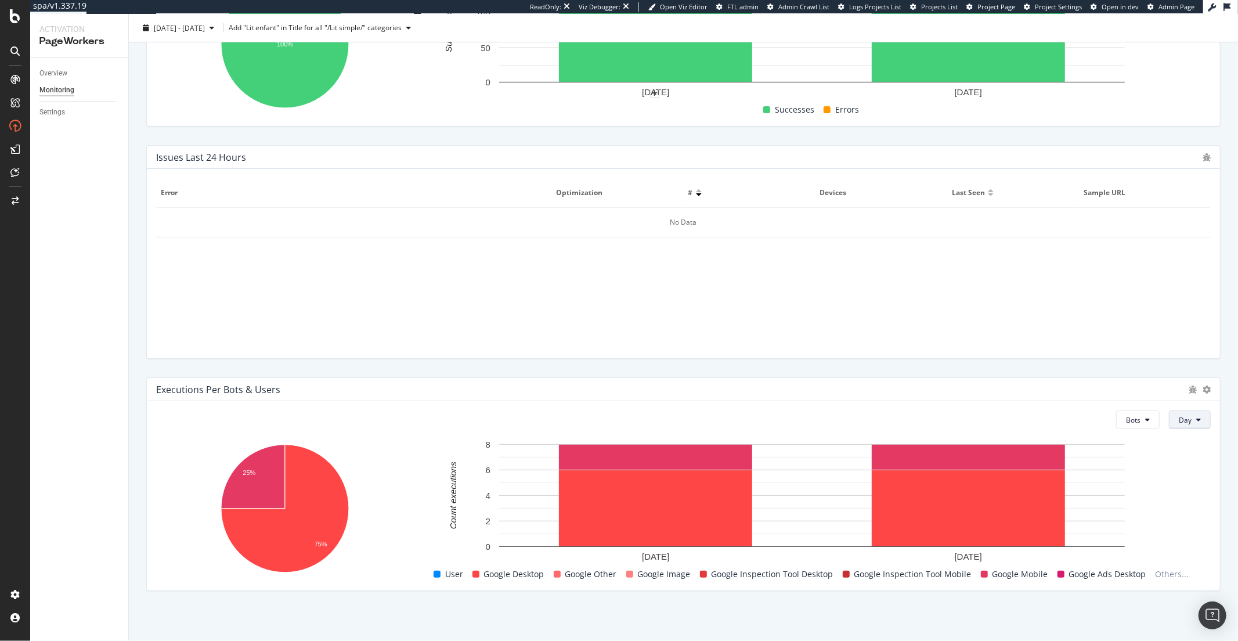
click at [1169, 422] on button "Day" at bounding box center [1190, 419] width 42 height 19
click at [1163, 461] on div "Week" at bounding box center [1180, 464] width 39 height 17
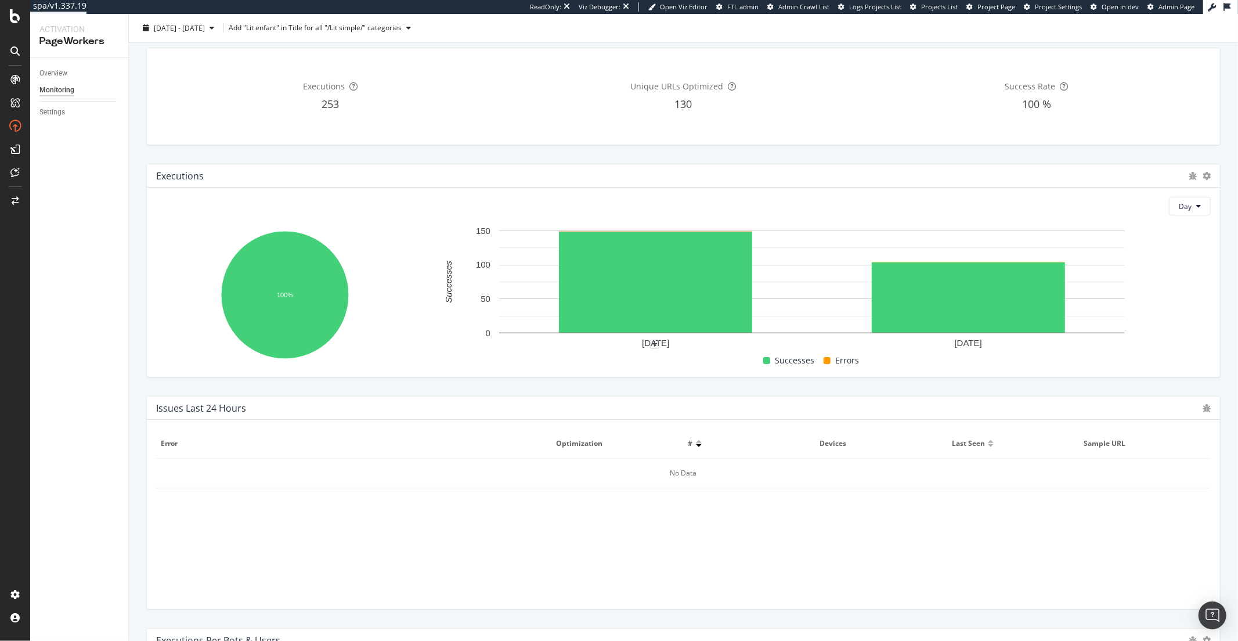
scroll to position [0, 0]
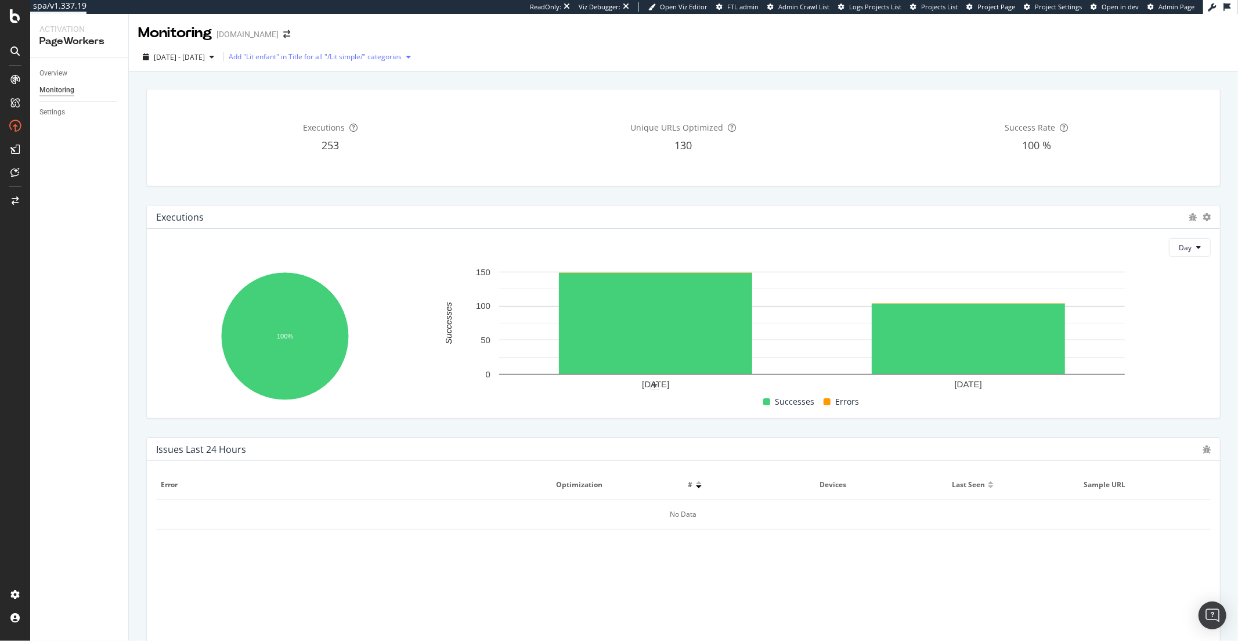
click at [337, 60] on div "Add "Lit enfant" in Title for all "/Lit simple/" categories" at bounding box center [315, 56] width 173 height 7
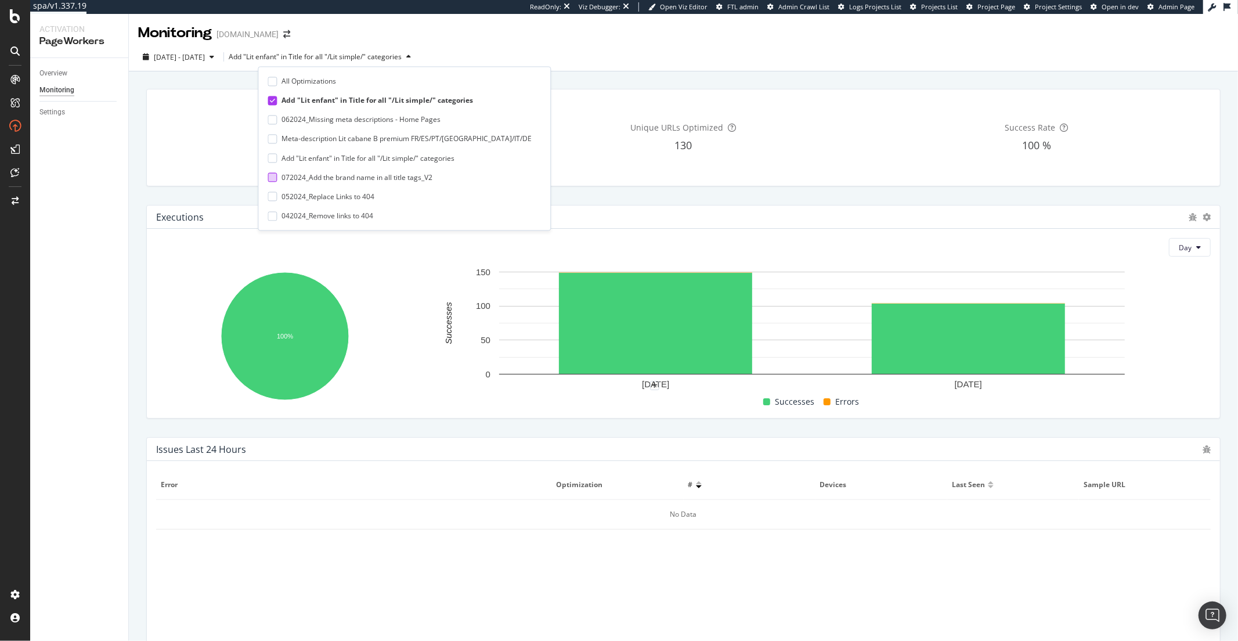
click at [287, 173] on div "072024_Add the brand name in all title tags_V2" at bounding box center [356, 177] width 151 height 10
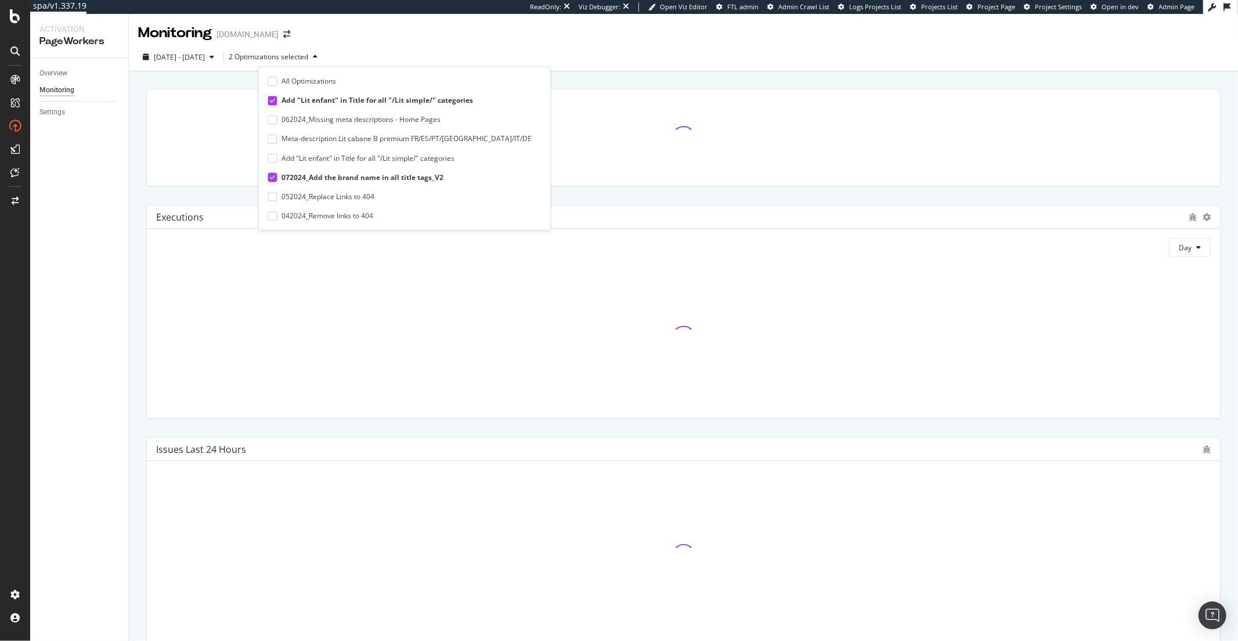
click at [270, 99] on icon at bounding box center [272, 100] width 5 height 6
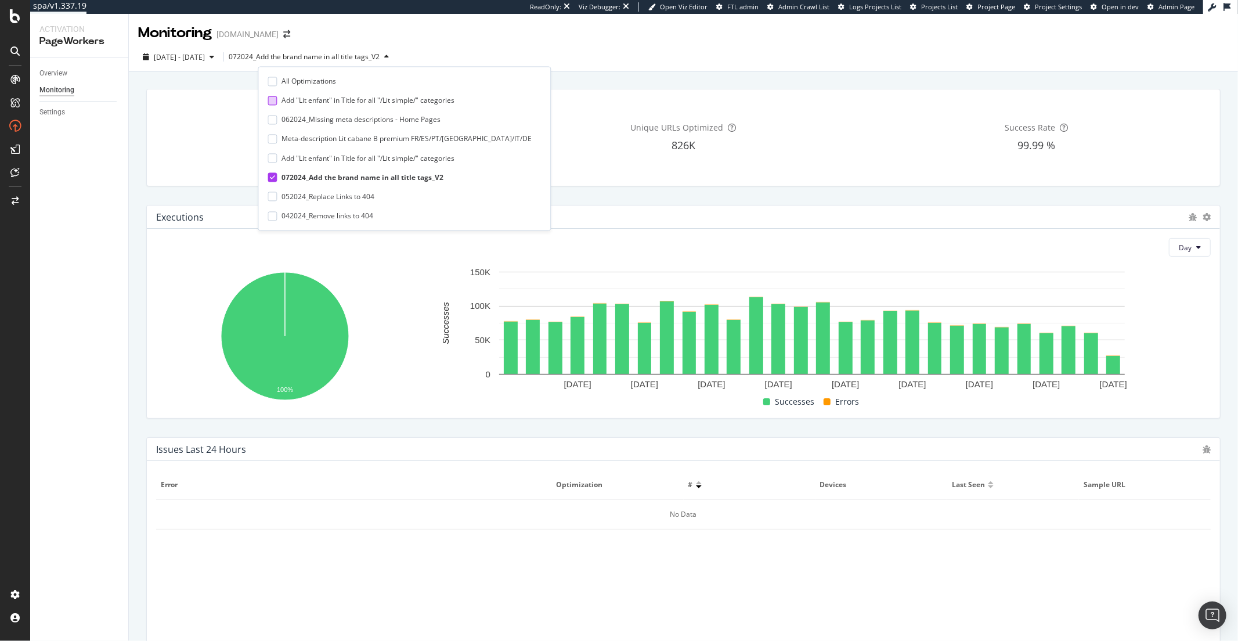
click at [574, 93] on div "Executions 2M Unique URLs Optimized 826K Success Rate 99.99 %" at bounding box center [683, 137] width 1073 height 96
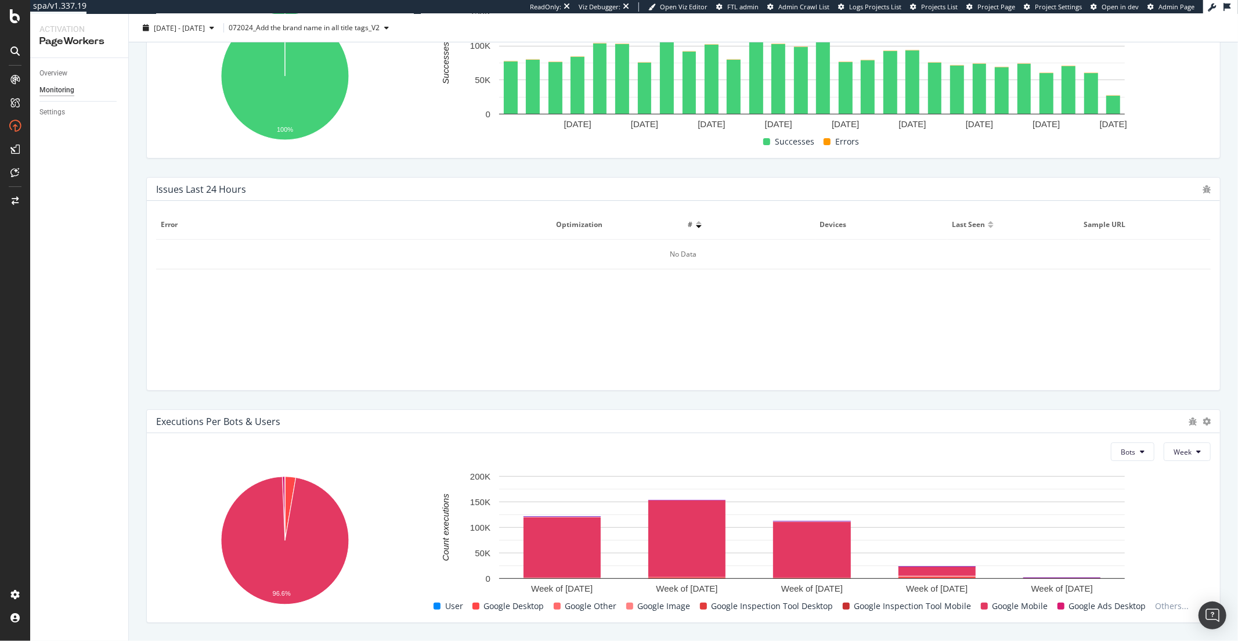
scroll to position [263, 0]
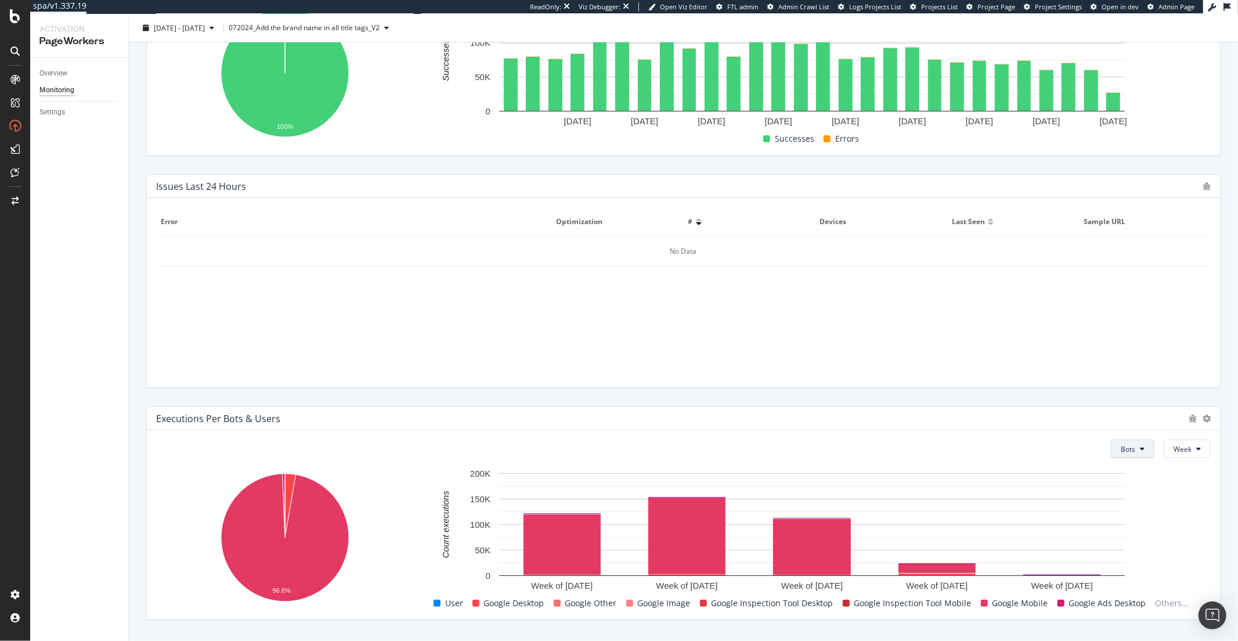
click at [1138, 448] on button "Bots" at bounding box center [1133, 448] width 44 height 19
click at [1112, 487] on div "Users" at bounding box center [1122, 493] width 38 height 17
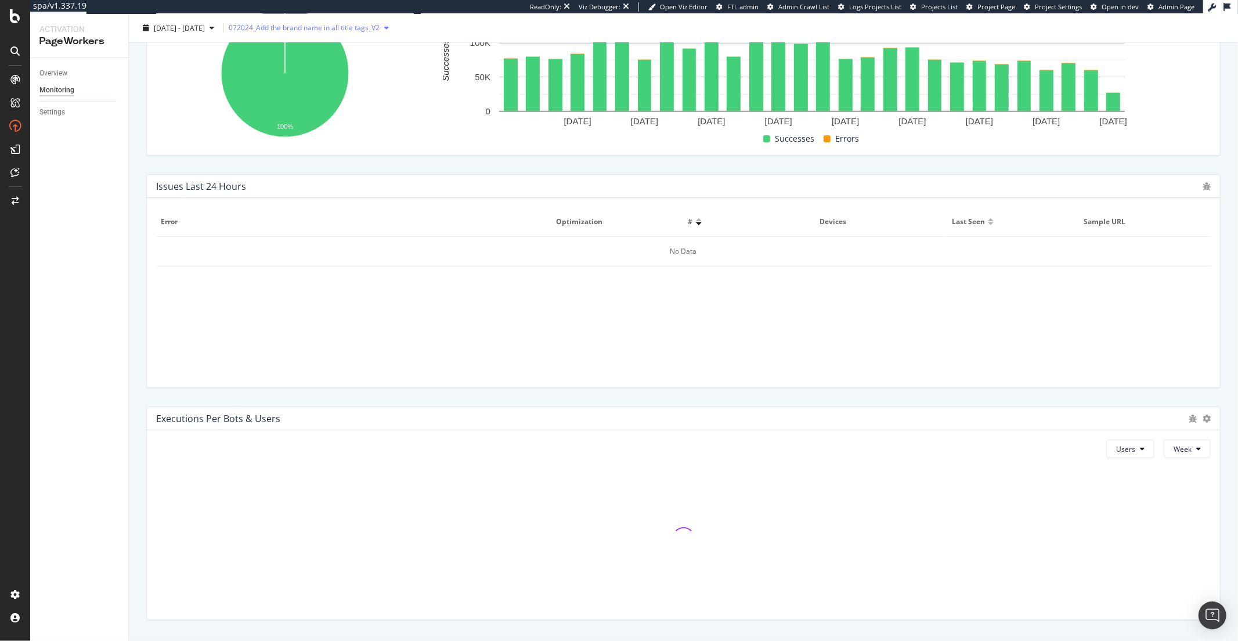
click at [355, 28] on div "072024_Add the brand name in all title tags_V2" at bounding box center [304, 27] width 151 height 7
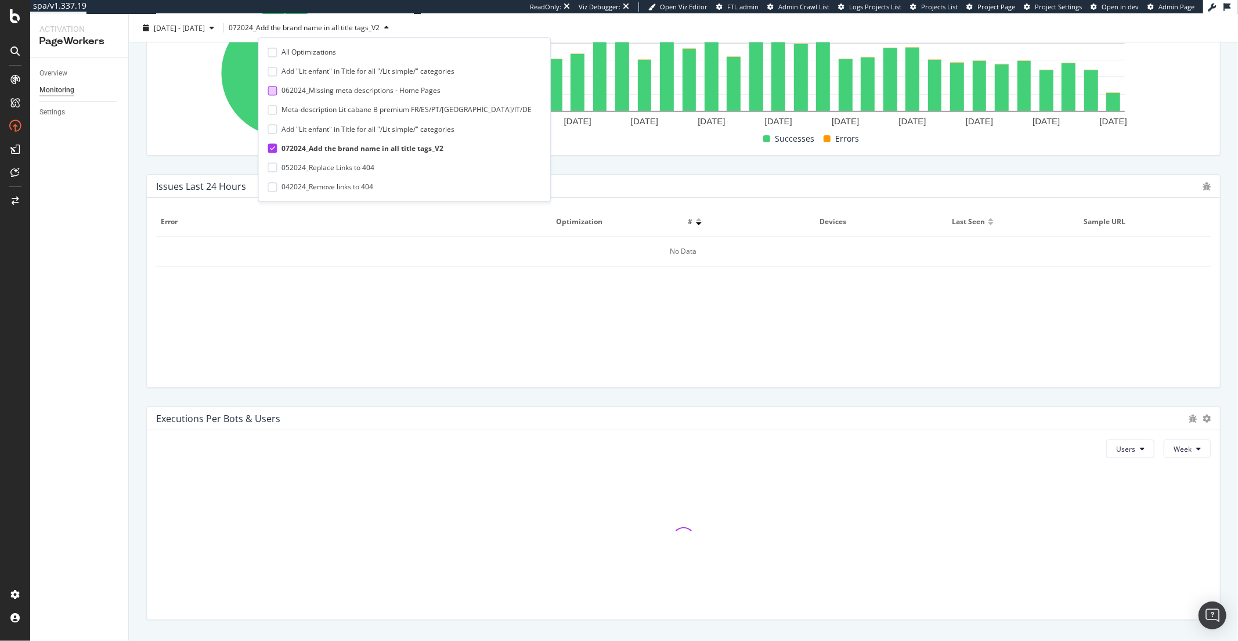
click at [371, 89] on div "062024_Missing meta descriptions - Home Pages" at bounding box center [360, 91] width 159 height 10
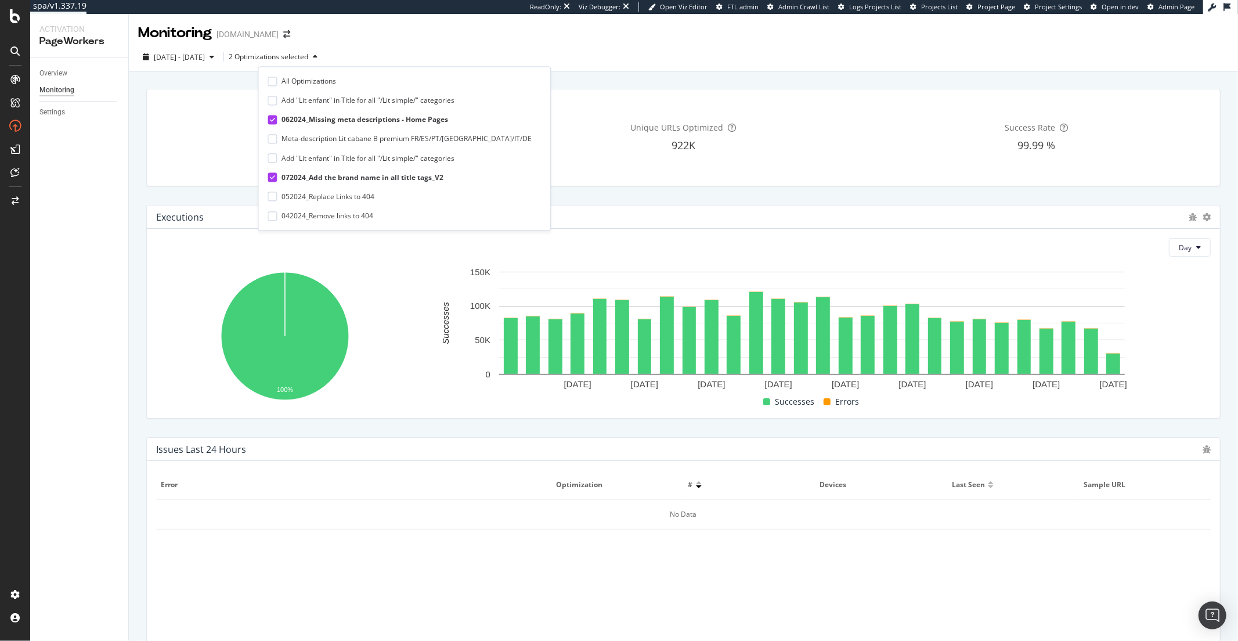
click at [69, 284] on div "Overview Monitoring Settings" at bounding box center [79, 349] width 98 height 583
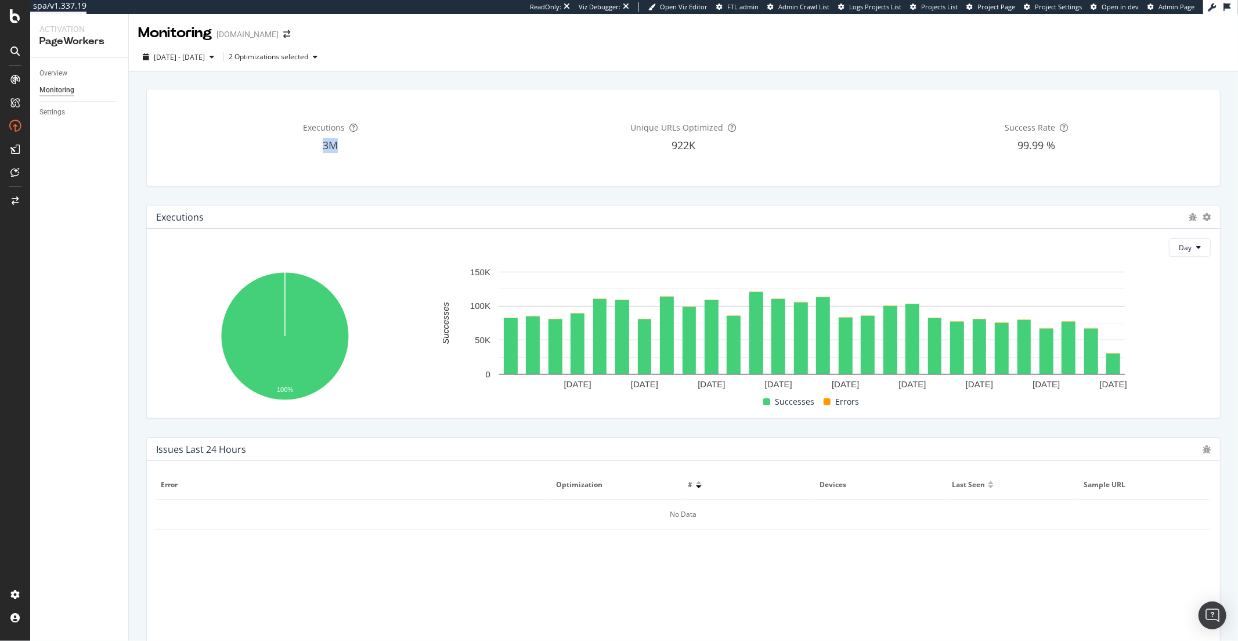
drag, startPoint x: 319, startPoint y: 149, endPoint x: 339, endPoint y: 149, distance: 19.7
click at [339, 149] on div "3M" at bounding box center [330, 145] width 348 height 15
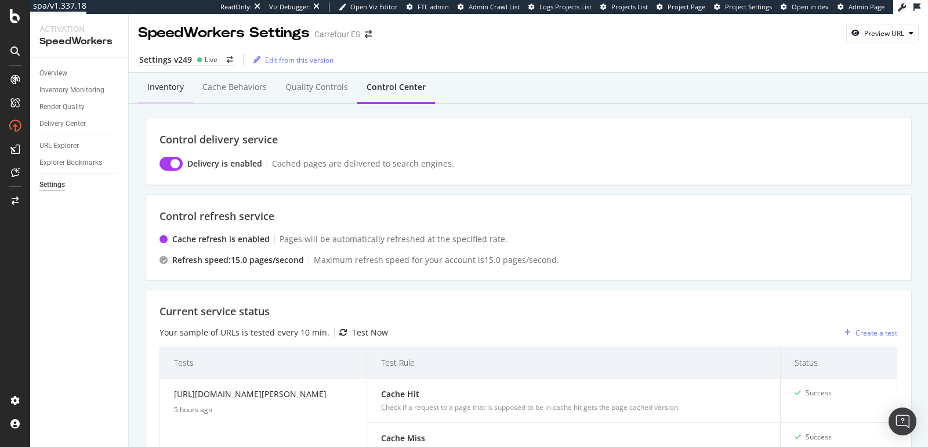
click at [168, 86] on div "Inventory" at bounding box center [165, 87] width 37 height 12
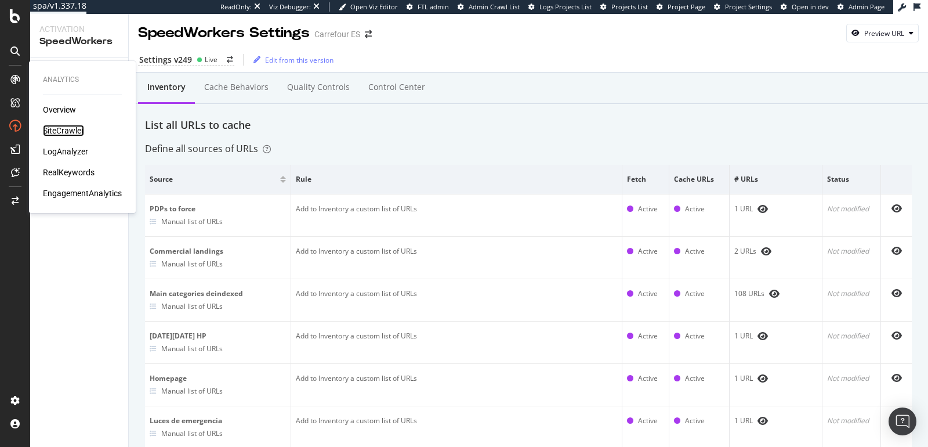
click at [67, 134] on div "SiteCrawler" at bounding box center [63, 131] width 41 height 12
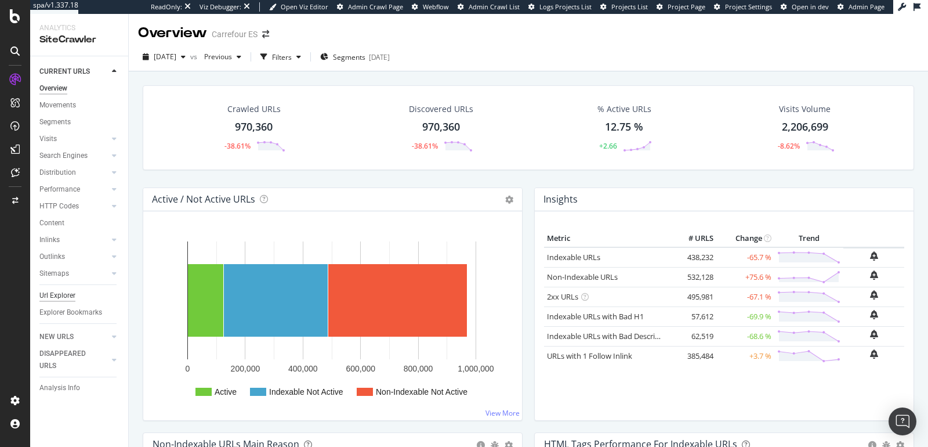
click at [63, 290] on div "Url Explorer" at bounding box center [57, 296] width 36 height 12
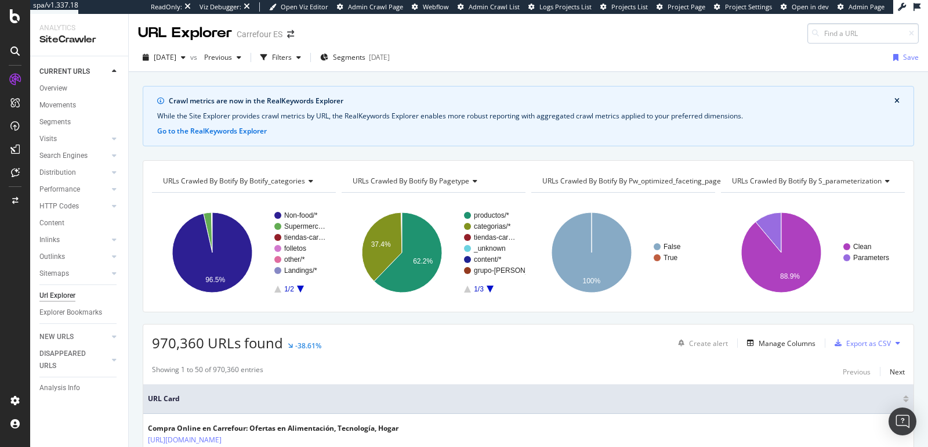
type input "[URL][DOMAIN_NAME]"
paste input "[URL][DOMAIN_NAME]"
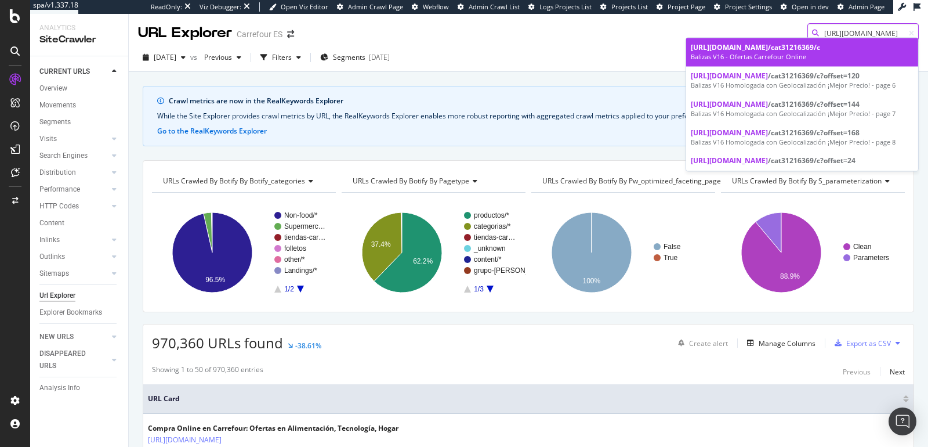
type input "[URL][DOMAIN_NAME]"
click at [768, 45] on span "[URL][DOMAIN_NAME]" at bounding box center [729, 47] width 77 height 10
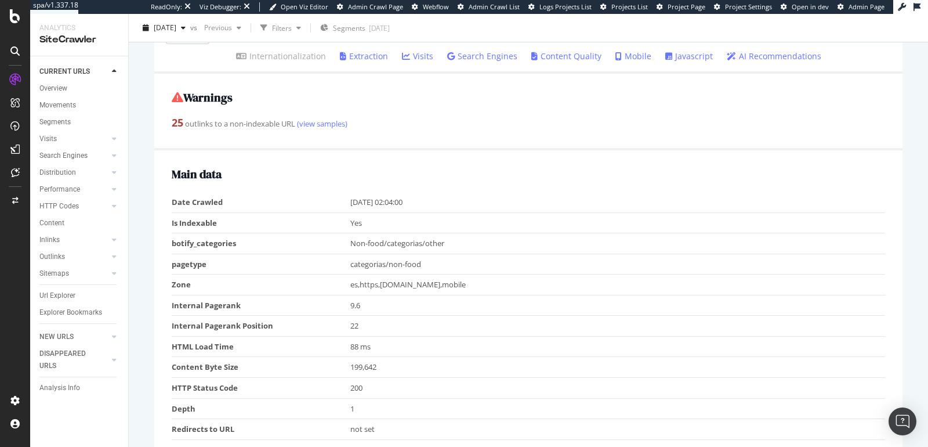
scroll to position [180, 0]
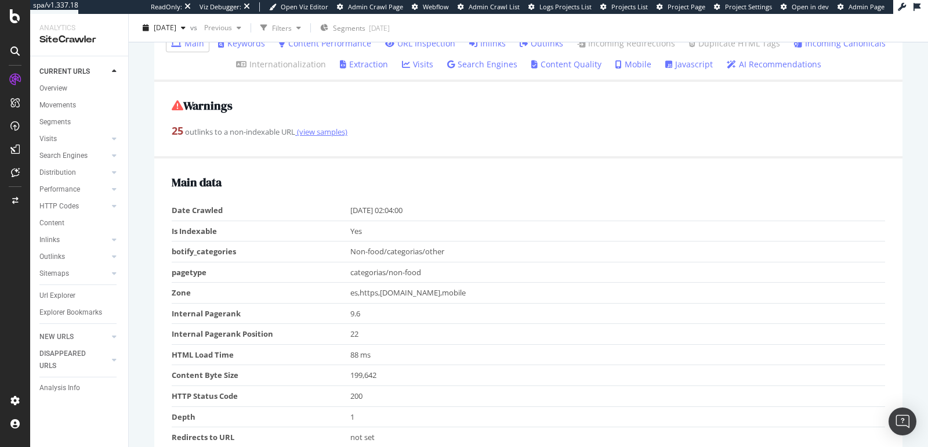
click at [330, 136] on link "(view samples)" at bounding box center [321, 132] width 52 height 10
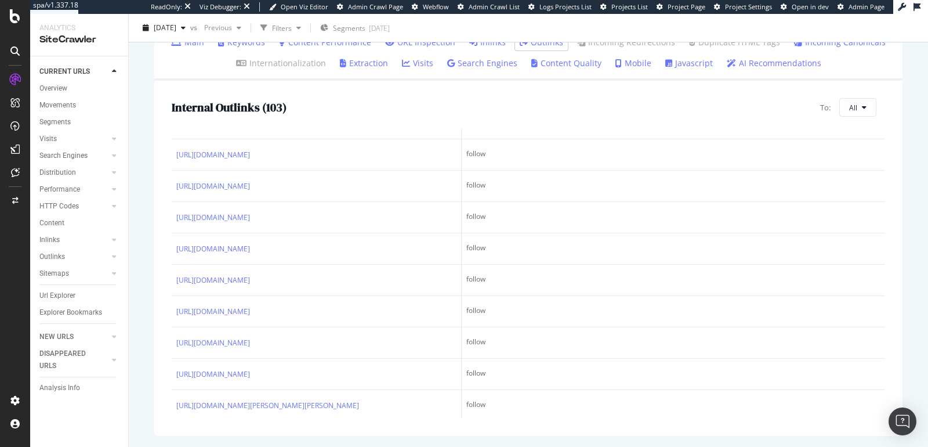
scroll to position [1695, 0]
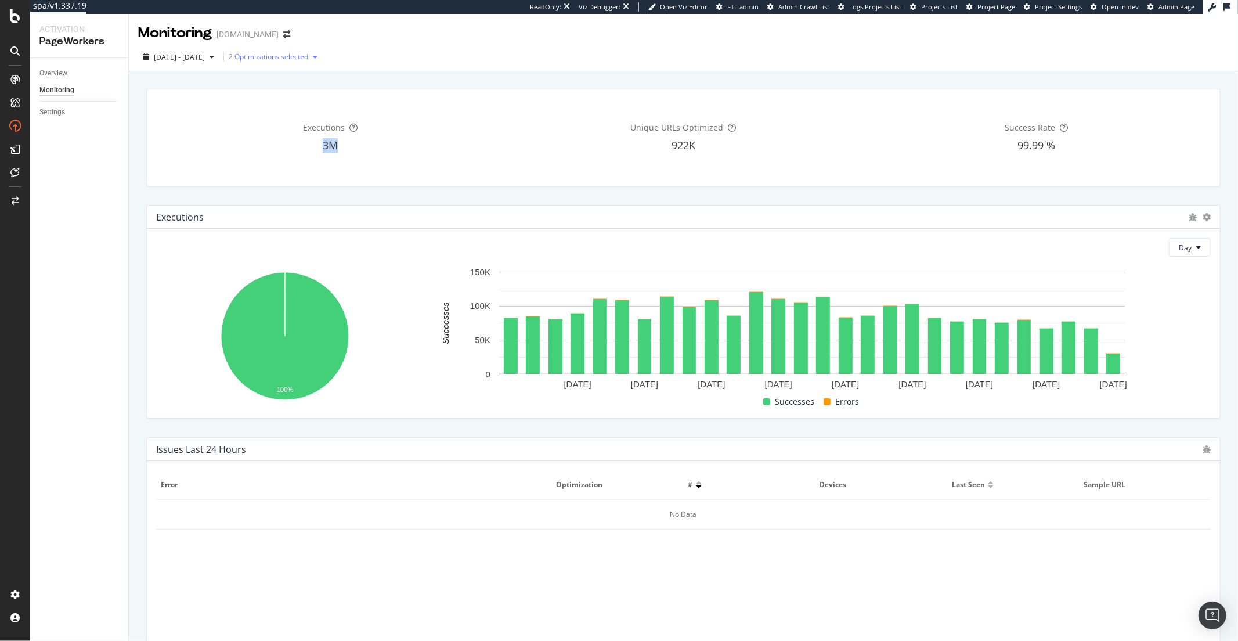
click at [308, 59] on div "2 Optimizations selected" at bounding box center [269, 56] width 80 height 7
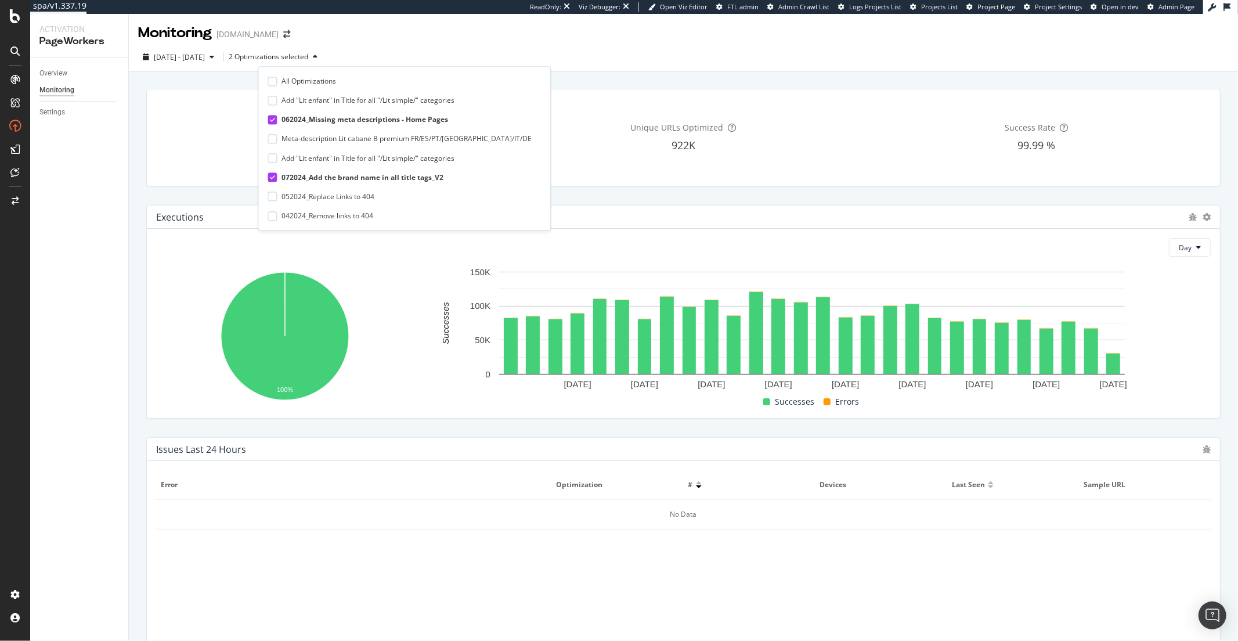
click at [272, 178] on icon at bounding box center [272, 178] width 5 height 6
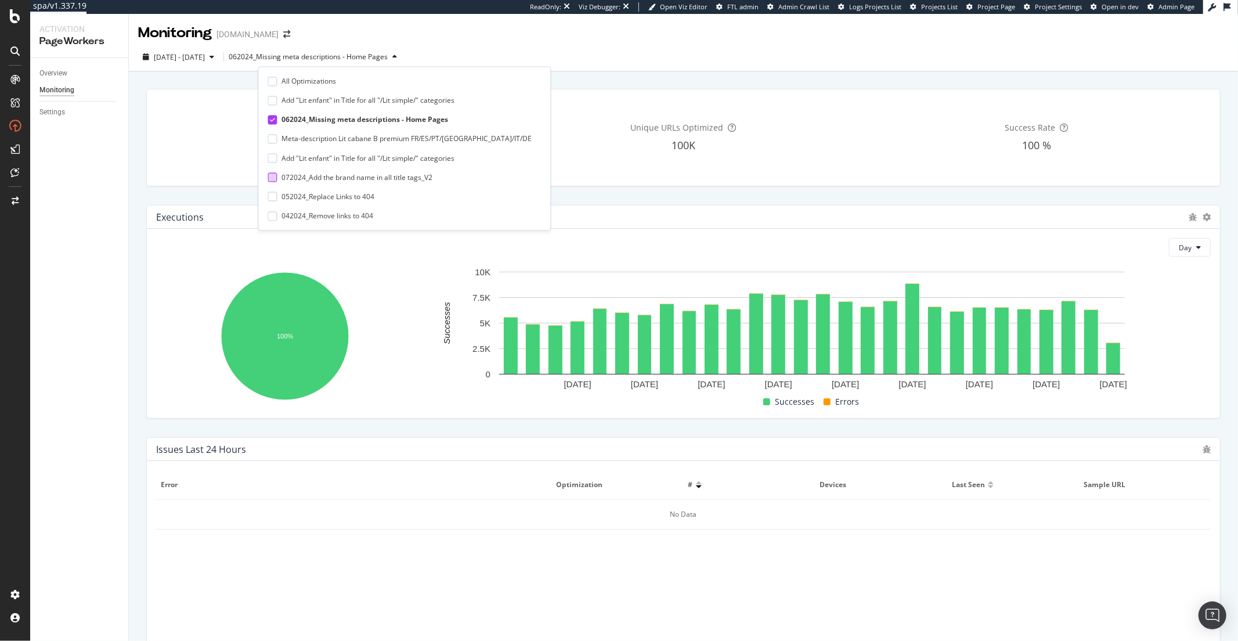
click at [112, 273] on div "Overview Monitoring Settings" at bounding box center [79, 349] width 98 height 583
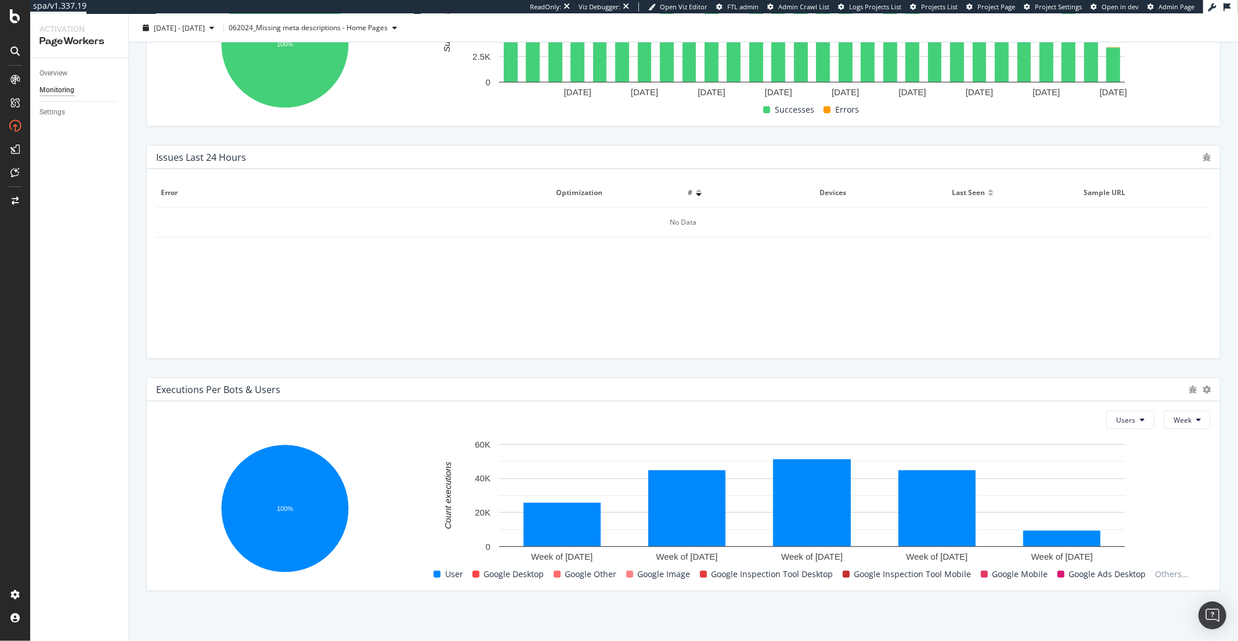
scroll to position [289, 0]
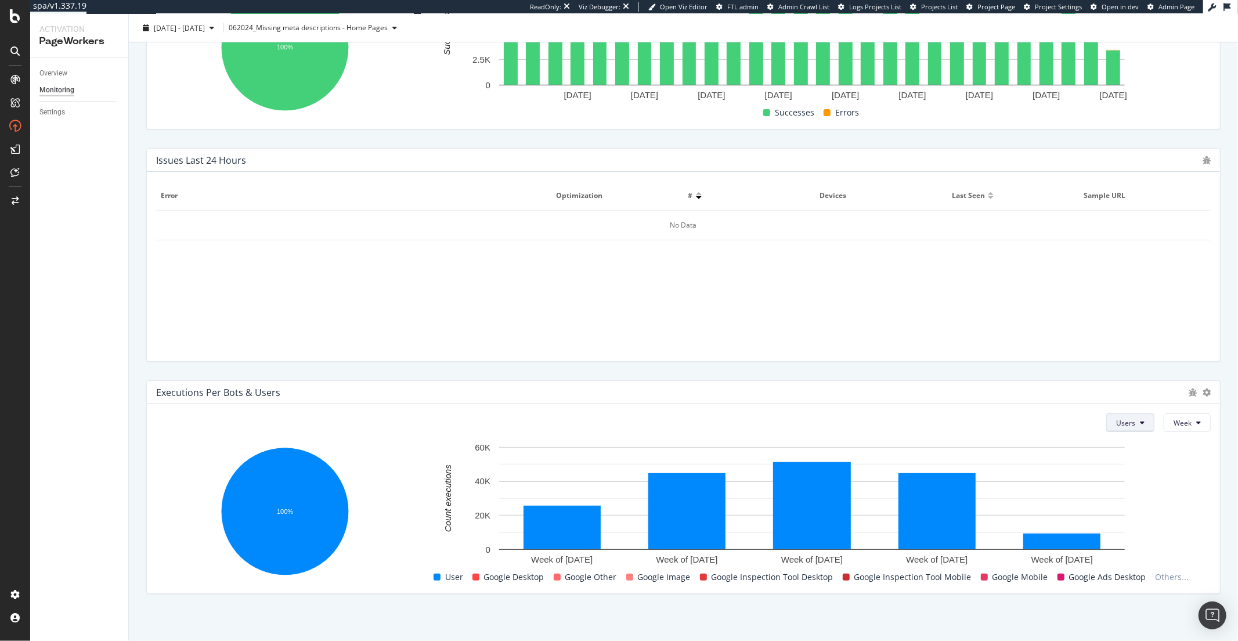
click at [1114, 427] on button "Users" at bounding box center [1130, 422] width 48 height 19
click at [1114, 446] on span "Bots" at bounding box center [1116, 445] width 19 height 10
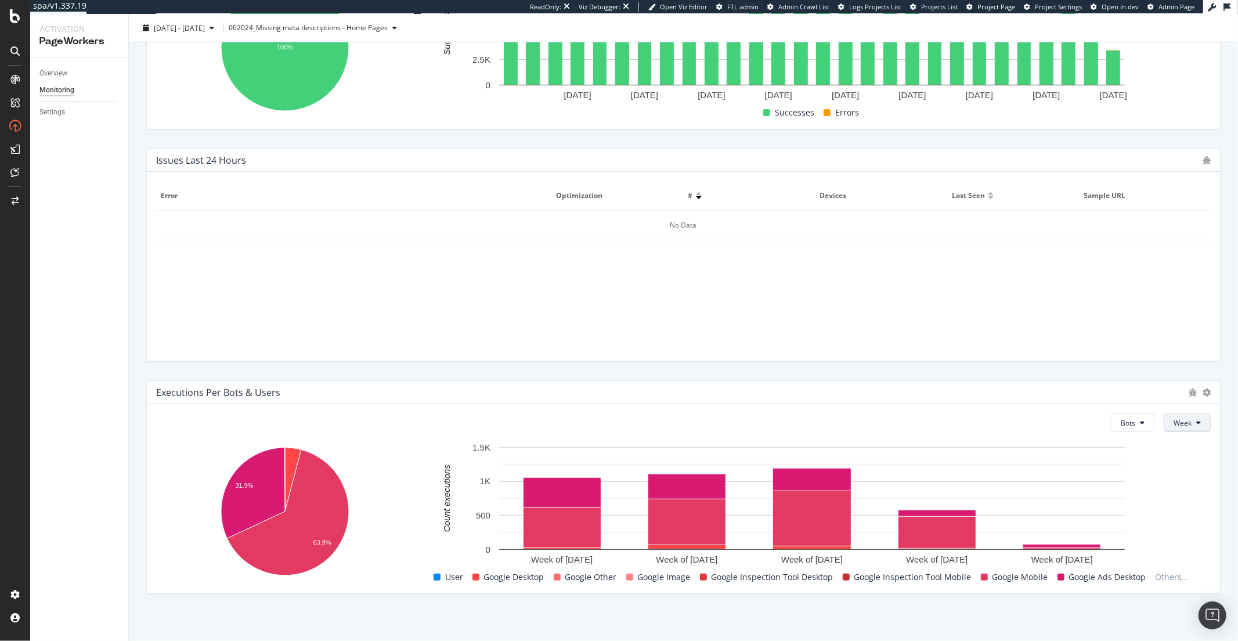
click at [1164, 417] on button "Week" at bounding box center [1186, 422] width 47 height 19
click at [1161, 443] on div "Day" at bounding box center [1174, 444] width 39 height 17
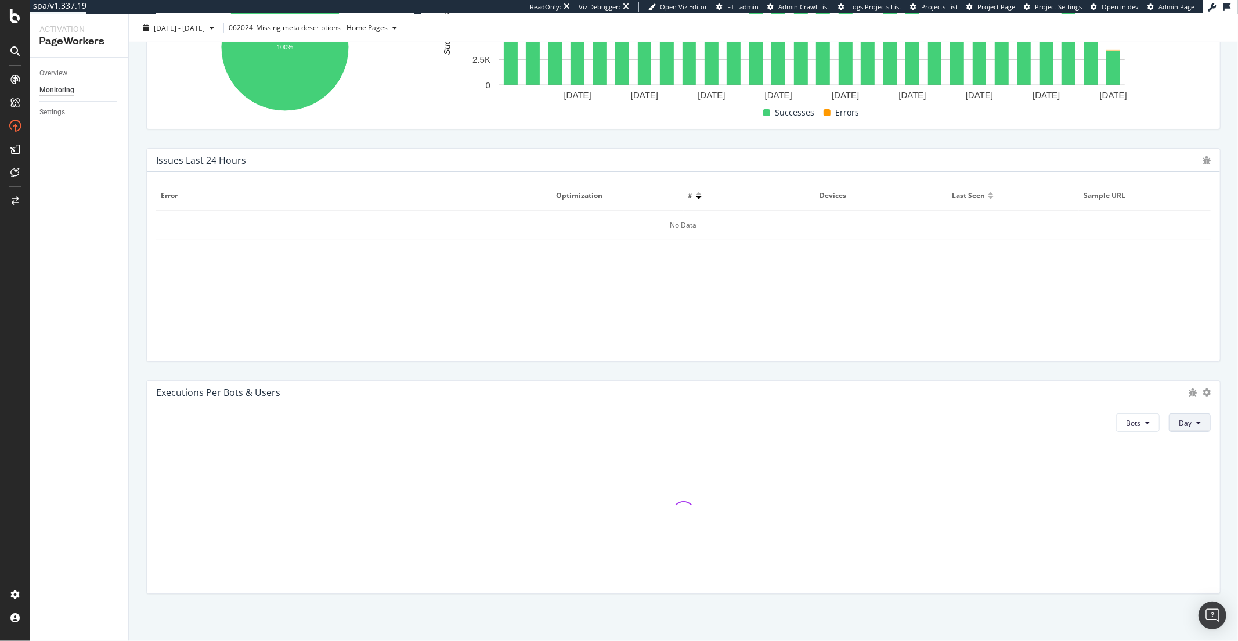
click at [1172, 427] on button "Day" at bounding box center [1190, 422] width 42 height 19
click at [1173, 486] on span "Month" at bounding box center [1180, 488] width 21 height 10
click at [1180, 416] on button "Month" at bounding box center [1186, 422] width 50 height 19
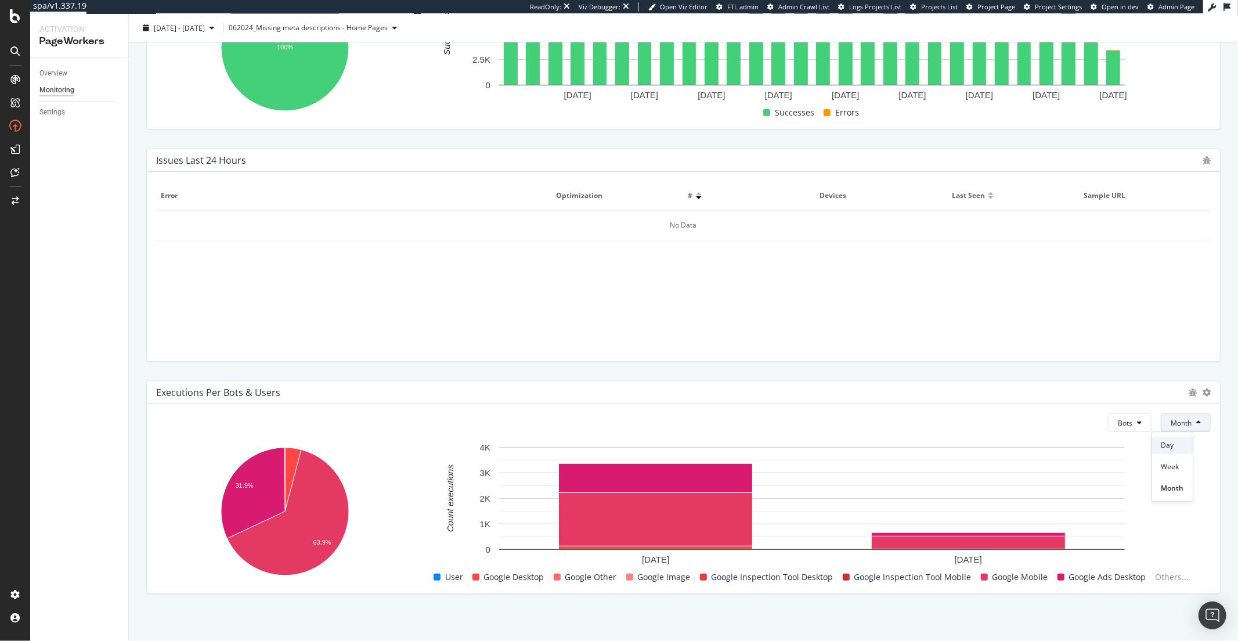
click at [1175, 450] on span "Day" at bounding box center [1172, 445] width 23 height 10
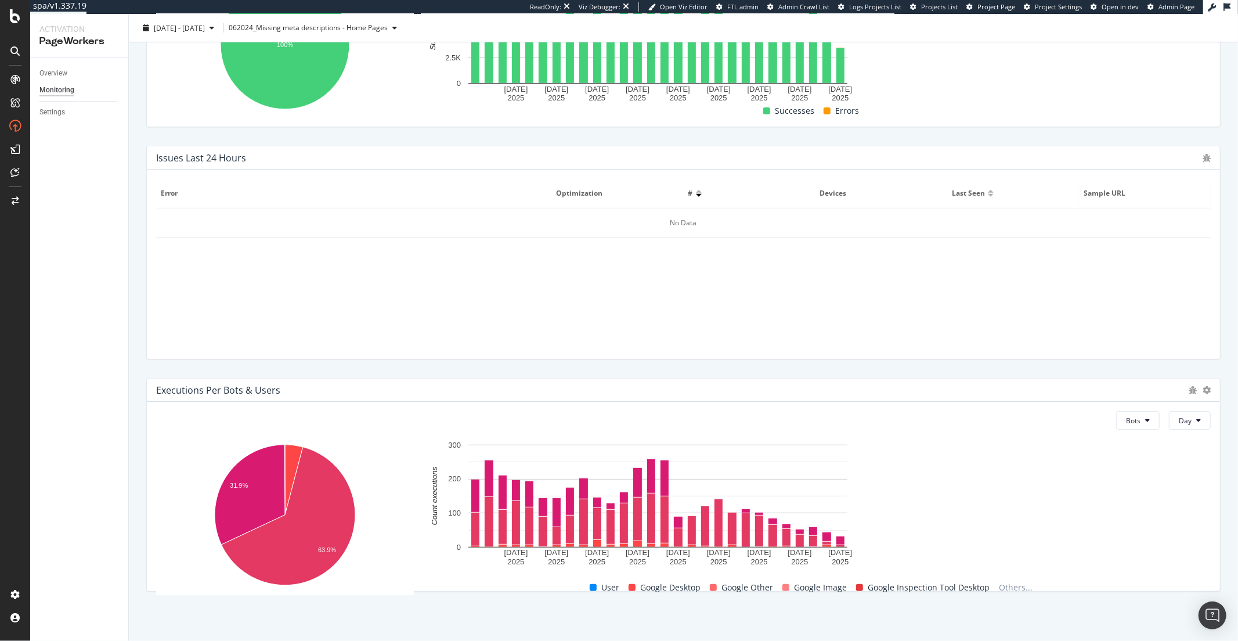
scroll to position [291, 0]
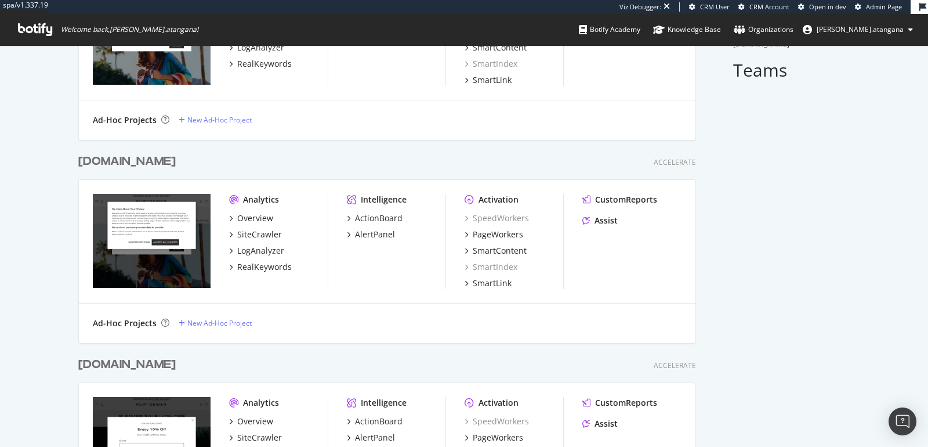
scroll to position [283, 0]
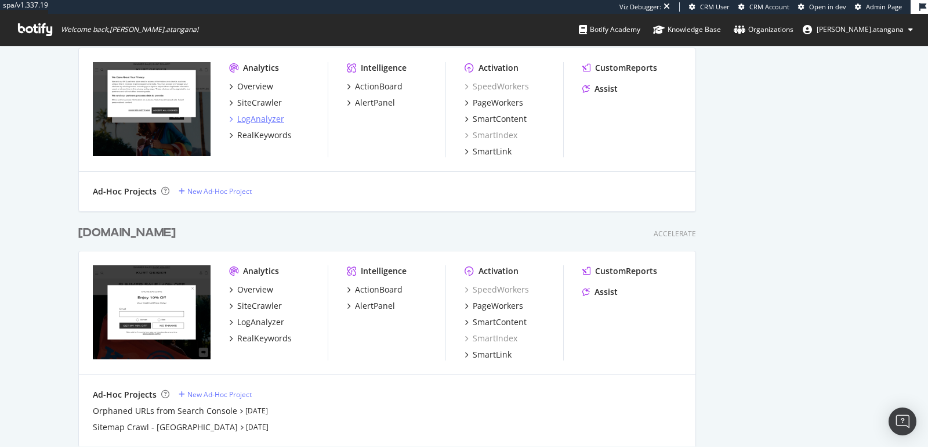
click at [274, 120] on div "LogAnalyzer" at bounding box center [260, 119] width 47 height 12
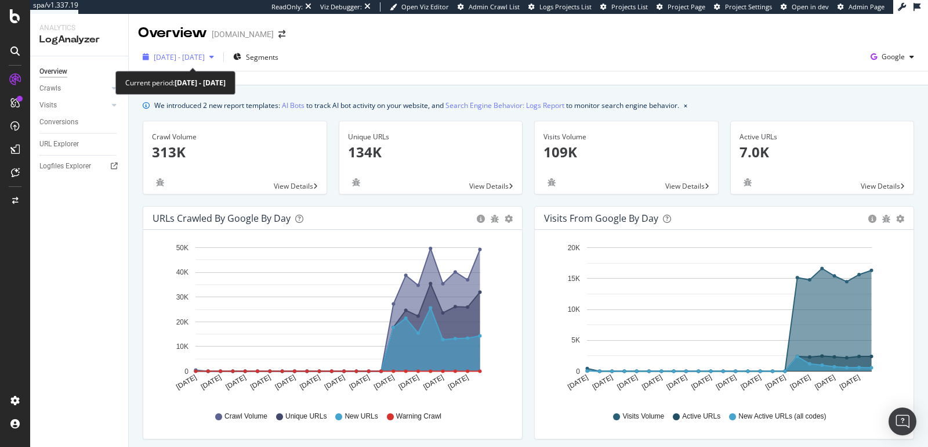
click at [201, 55] on span "[DATE] - [DATE]" at bounding box center [179, 57] width 51 height 10
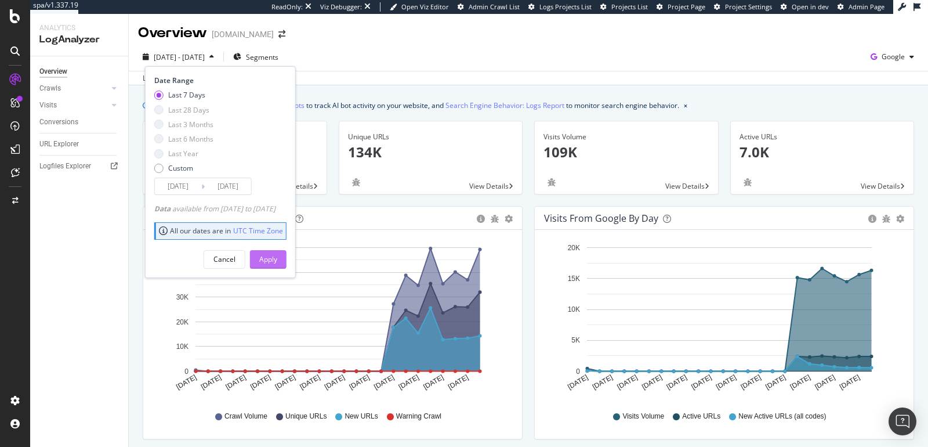
click at [275, 253] on button "Apply" at bounding box center [268, 259] width 37 height 19
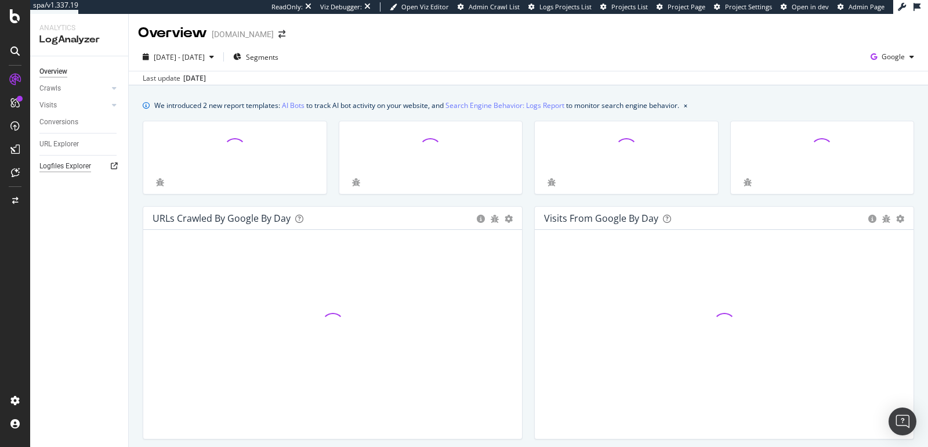
click at [85, 170] on div "Logfiles Explorer" at bounding box center [65, 166] width 52 height 12
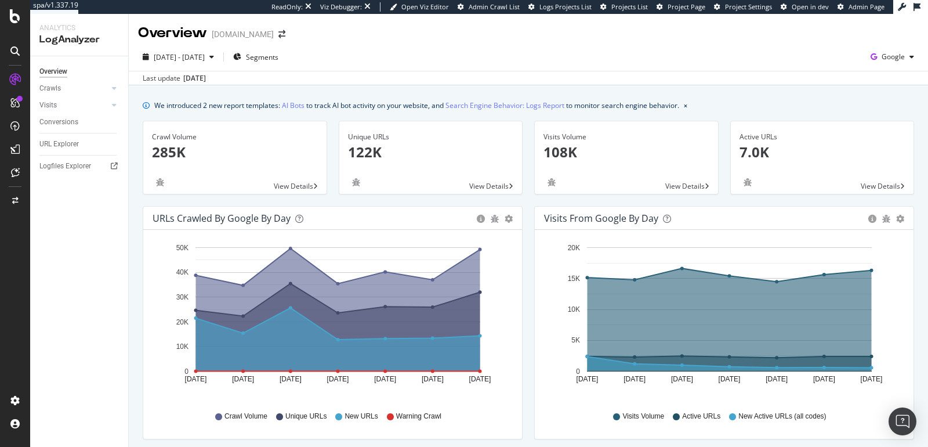
click at [117, 251] on div "Overview Crawls Daily Distribution Segments Distribution HTTP Codes Resources V…" at bounding box center [79, 251] width 98 height 391
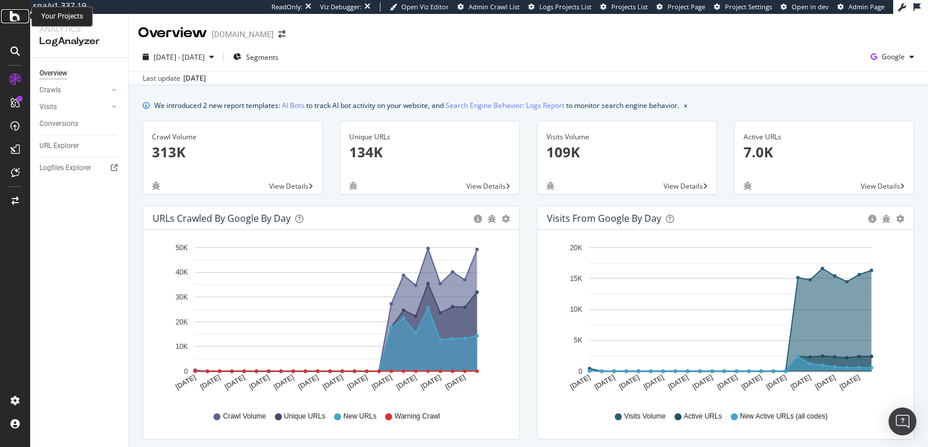
click at [16, 18] on icon at bounding box center [15, 16] width 10 height 14
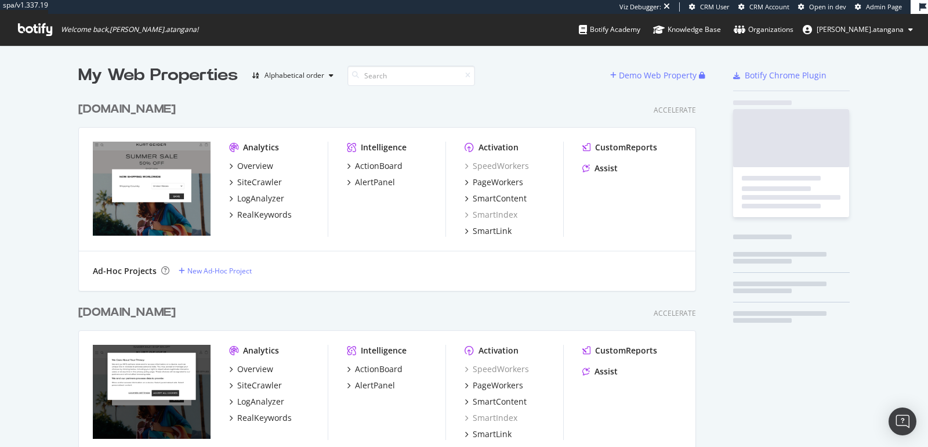
scroll to position [632, 617]
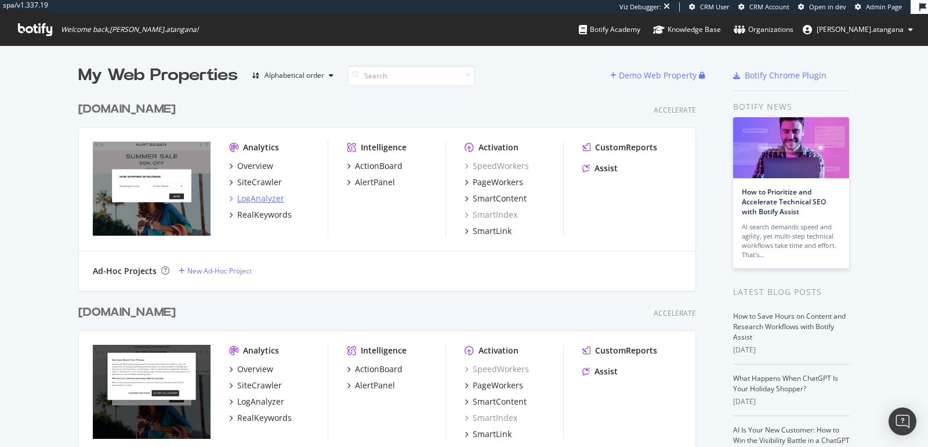
click at [249, 199] on div "LogAnalyzer" at bounding box center [260, 199] width 47 height 12
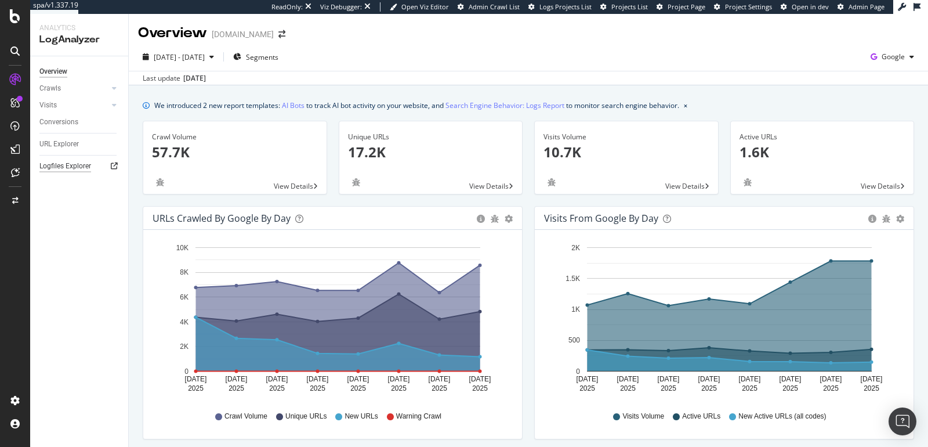
click at [69, 168] on div "Logfiles Explorer" at bounding box center [65, 166] width 52 height 12
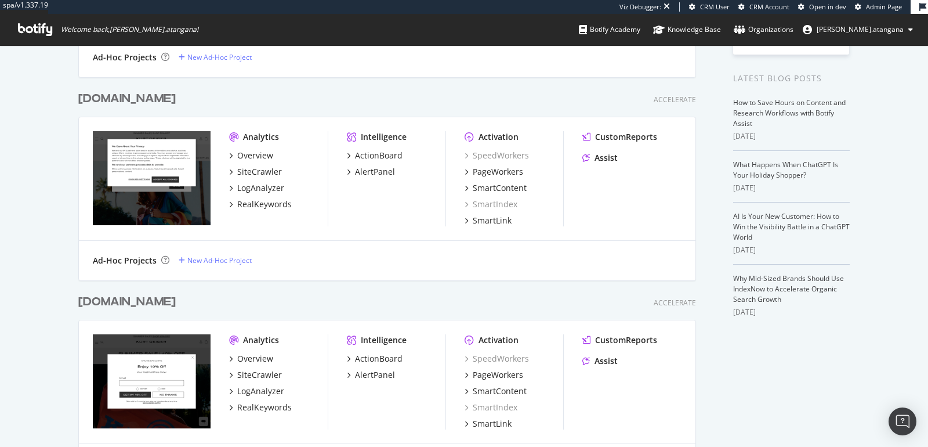
scroll to position [288, 0]
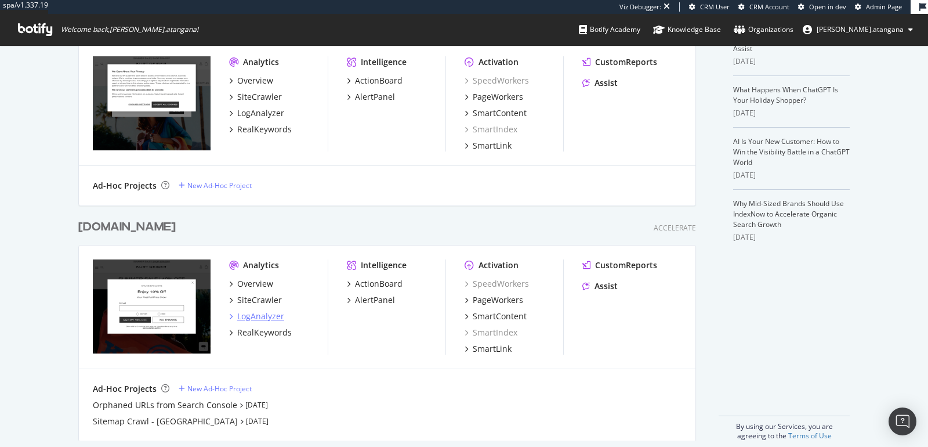
click at [258, 312] on div "LogAnalyzer" at bounding box center [260, 316] width 47 height 12
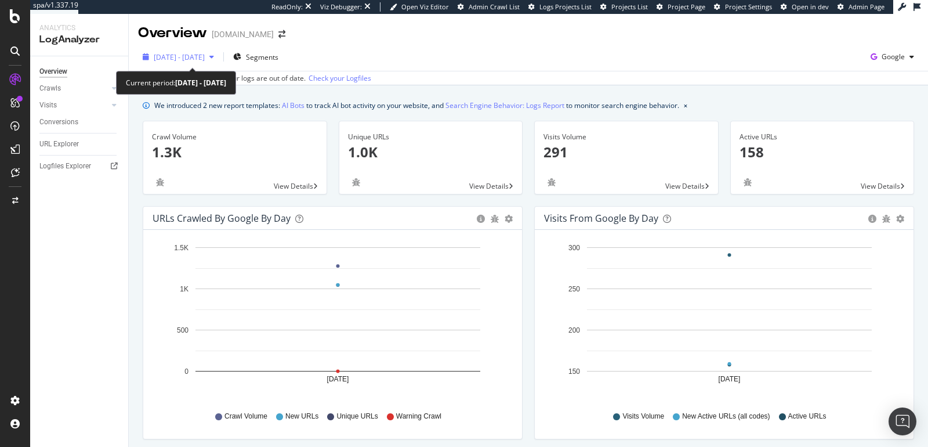
click at [179, 59] on span "[DATE] - [DATE]" at bounding box center [179, 57] width 51 height 10
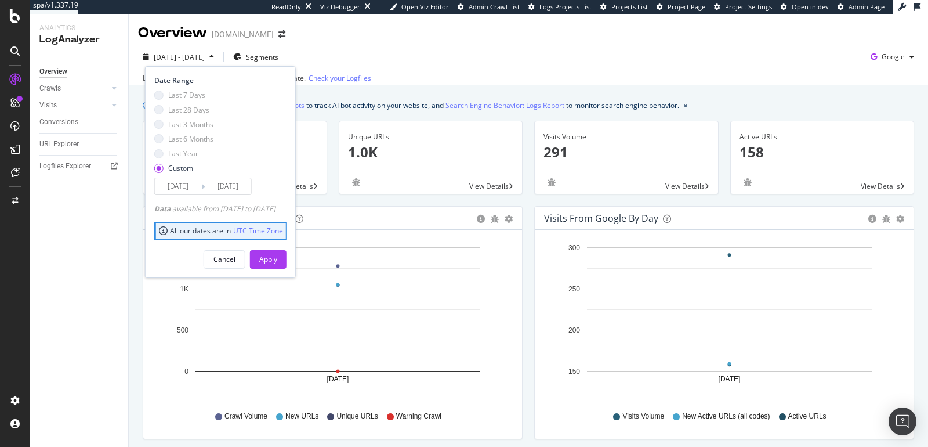
click at [179, 59] on span "[DATE] - [DATE]" at bounding box center [179, 57] width 51 height 10
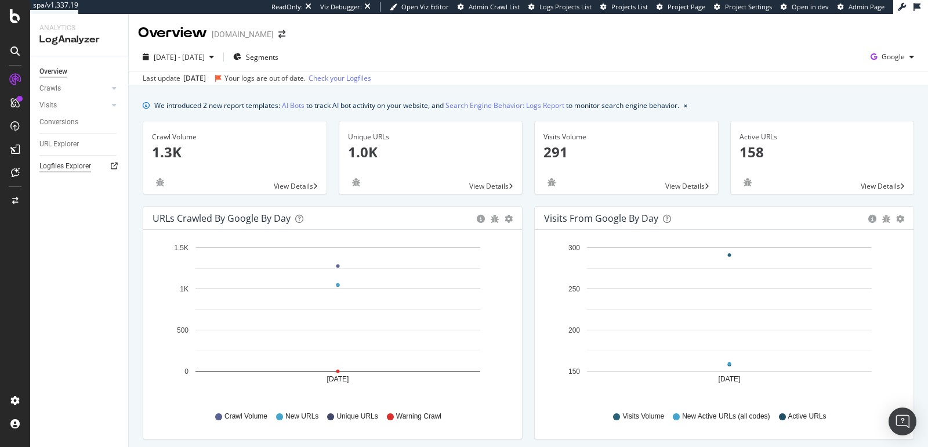
click at [82, 168] on div "Logfiles Explorer" at bounding box center [65, 166] width 52 height 12
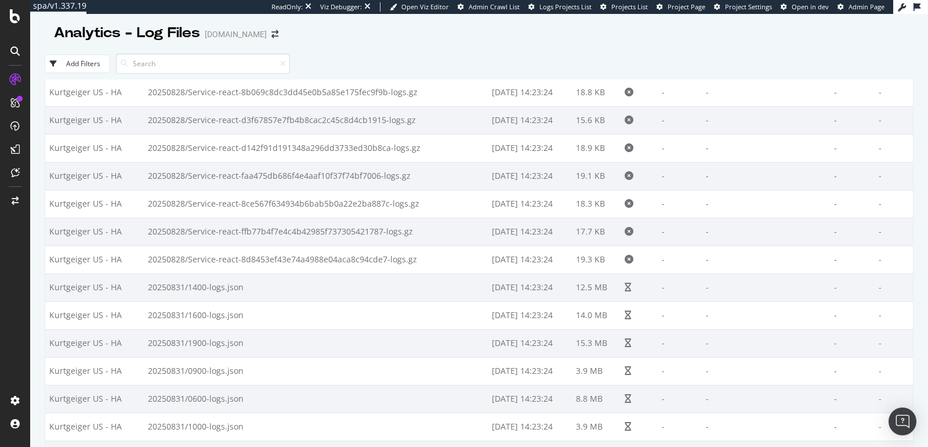
scroll to position [841, 0]
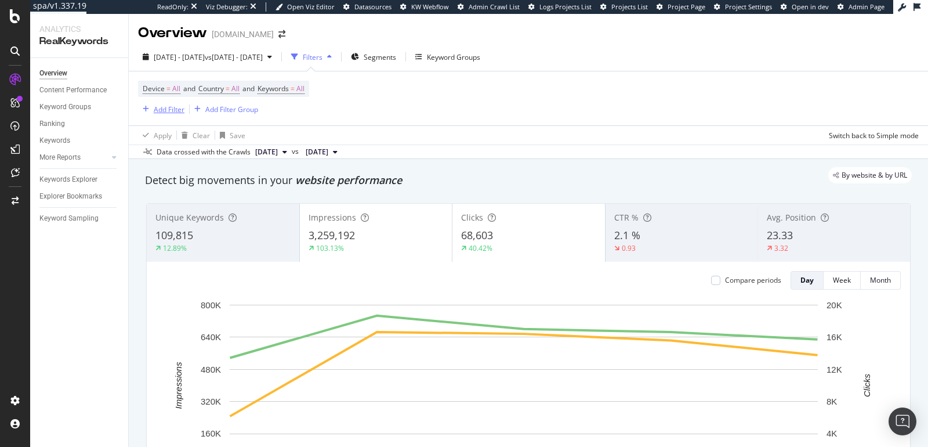
click at [178, 109] on div "Add Filter" at bounding box center [169, 109] width 31 height 10
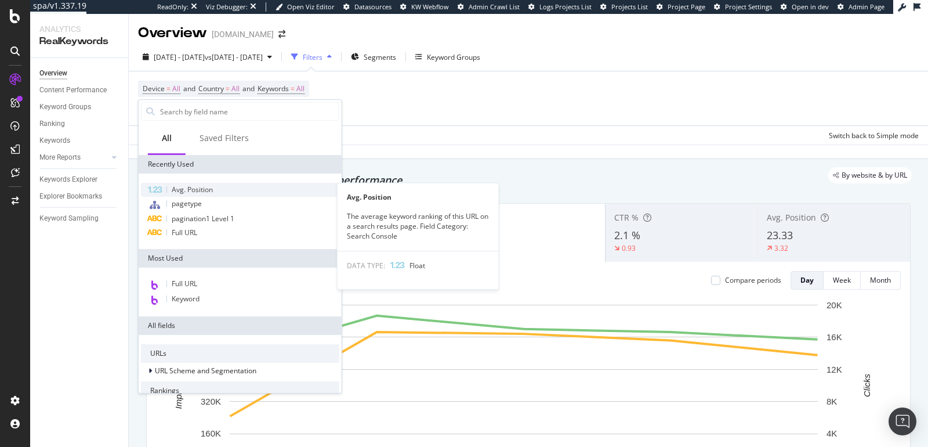
click at [192, 191] on span "Avg. Position" at bounding box center [192, 190] width 41 height 10
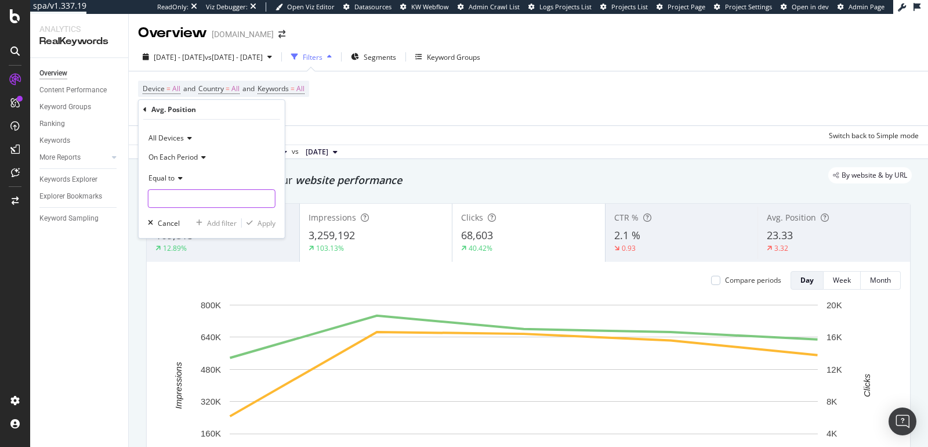
click at [195, 196] on input "number" at bounding box center [212, 198] width 128 height 19
click at [183, 184] on div "Equal to" at bounding box center [212, 177] width 128 height 19
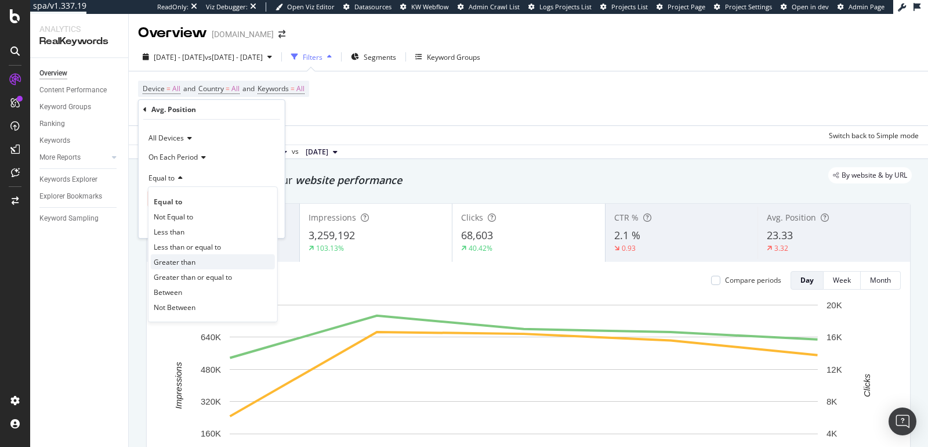
click at [183, 262] on span "Greater than" at bounding box center [175, 262] width 42 height 10
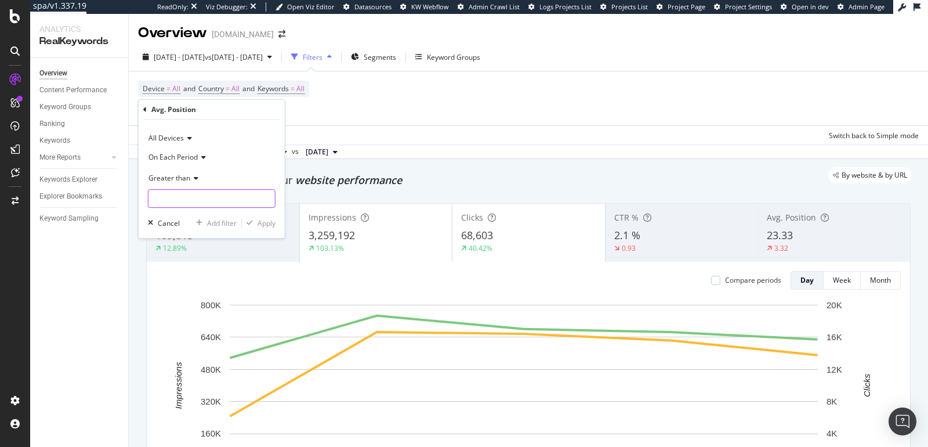
click at [179, 200] on input "number" at bounding box center [212, 198] width 128 height 19
click at [181, 201] on input "number" at bounding box center [212, 198] width 128 height 19
click at [145, 108] on icon at bounding box center [144, 109] width 3 height 7
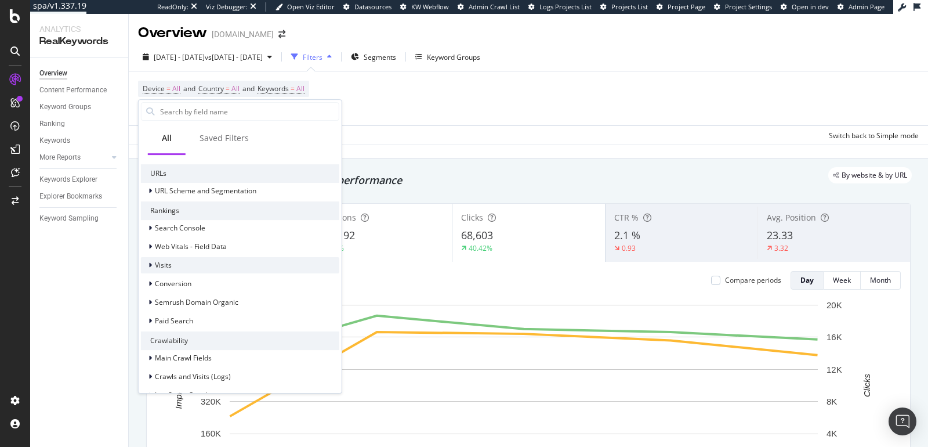
scroll to position [189, 0]
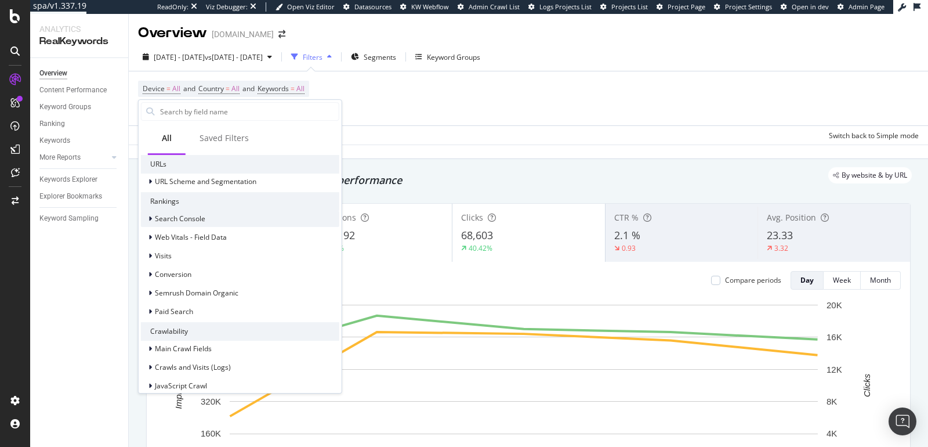
click at [151, 219] on icon at bounding box center [150, 218] width 3 height 7
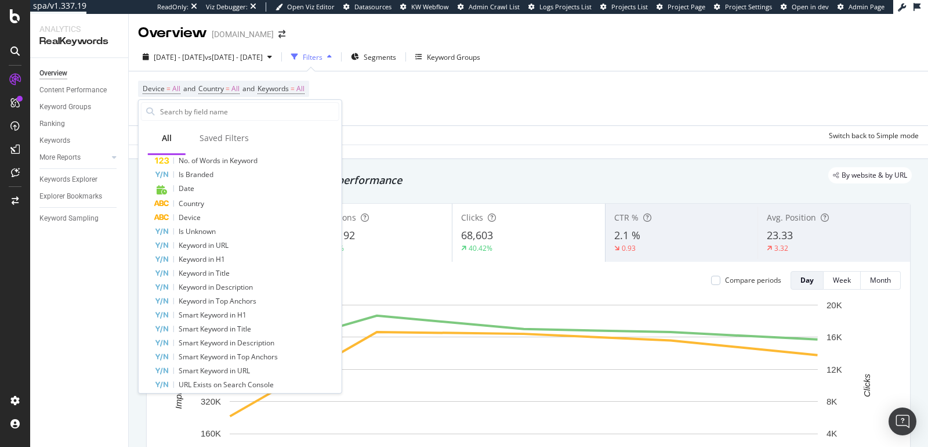
scroll to position [464, 0]
click at [188, 111] on input "text" at bounding box center [249, 111] width 180 height 17
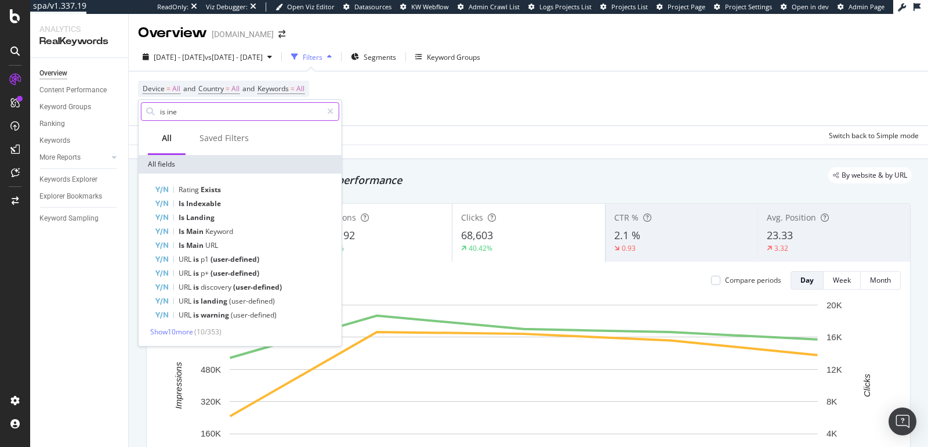
scroll to position [0, 0]
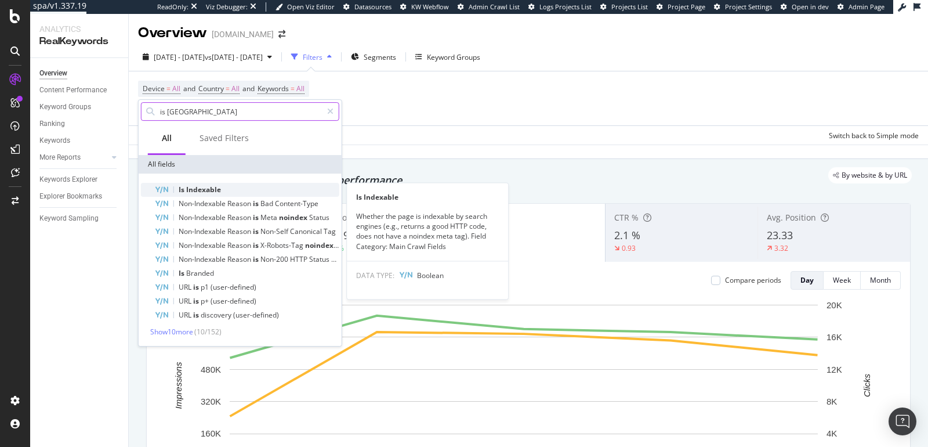
type input "is [GEOGRAPHIC_DATA]"
click at [176, 193] on div "Is Indexable" at bounding box center [247, 190] width 185 height 14
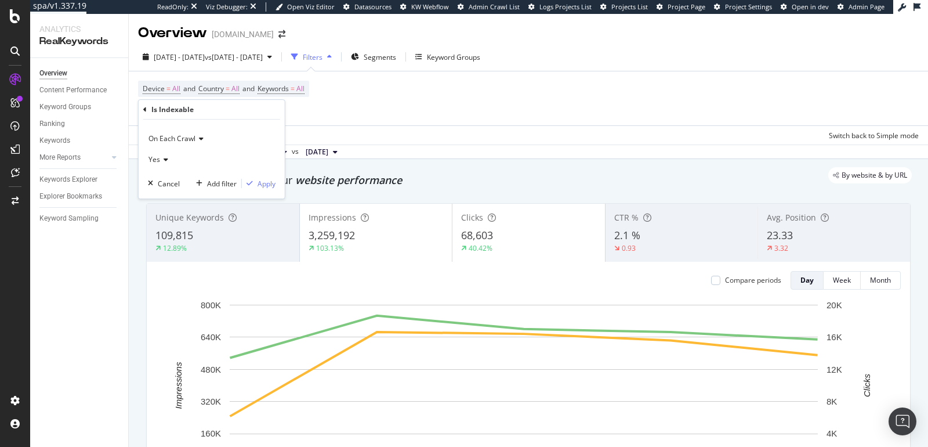
click at [167, 160] on div "Yes" at bounding box center [212, 159] width 128 height 19
click at [160, 182] on span "Yes" at bounding box center [160, 183] width 12 height 10
click at [262, 185] on div "Apply" at bounding box center [267, 184] width 18 height 10
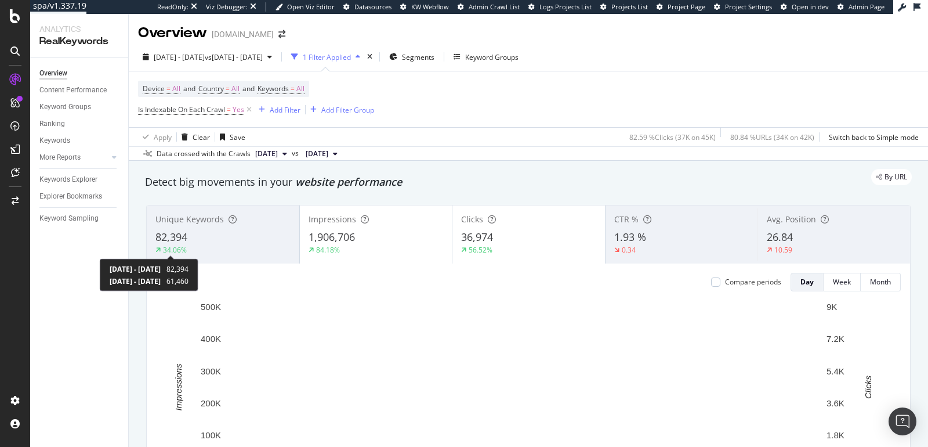
click at [117, 280] on span "2024 Sep. 1st - 2024 Sep. 5th" at bounding box center [135, 281] width 51 height 10
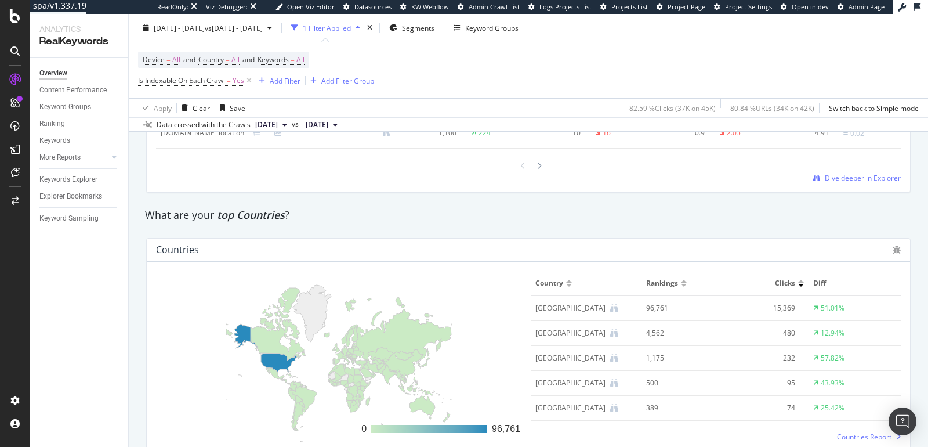
scroll to position [1918, 0]
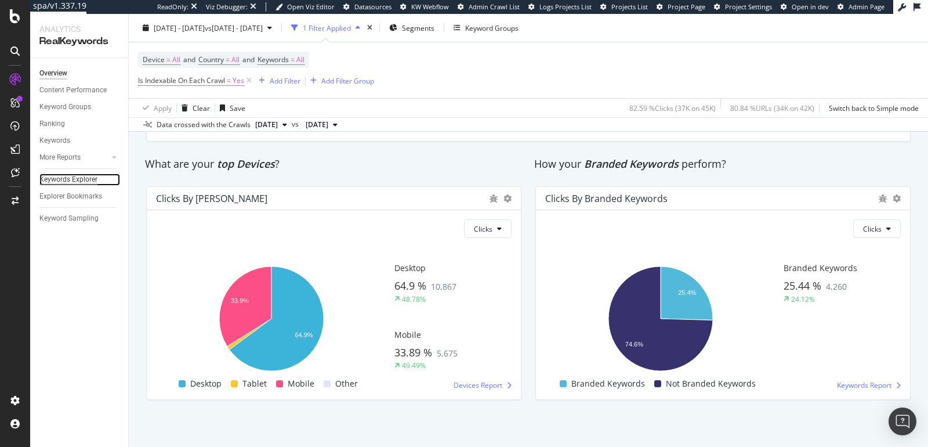
click at [74, 178] on div "Keywords Explorer" at bounding box center [68, 180] width 58 height 12
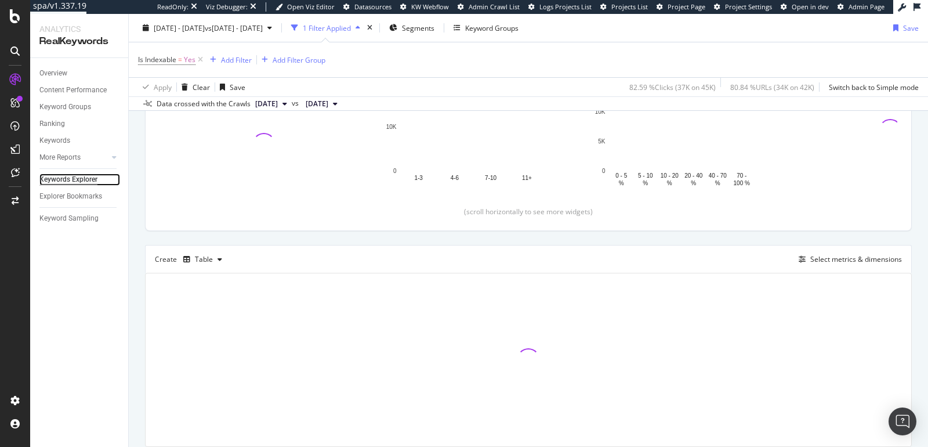
scroll to position [223, 0]
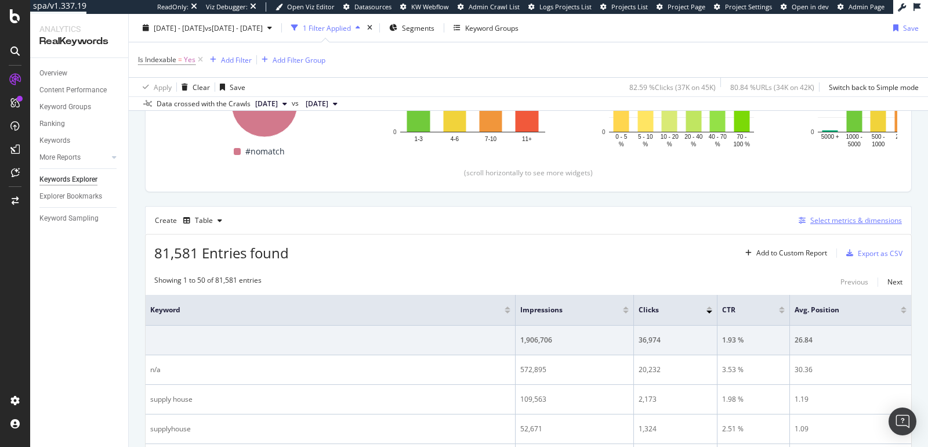
click at [811, 218] on div "Select metrics & dimensions" at bounding box center [857, 220] width 92 height 10
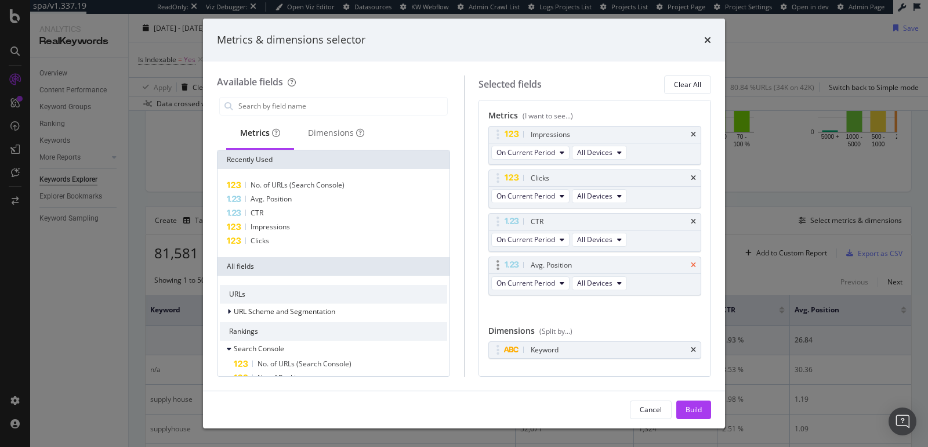
click at [691, 263] on icon "times" at bounding box center [693, 265] width 5 height 7
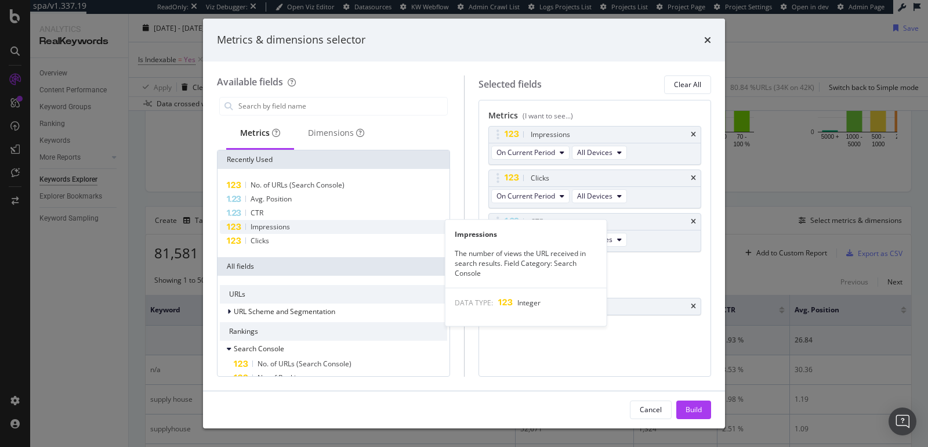
click at [295, 227] on div "Impressions" at bounding box center [333, 227] width 227 height 14
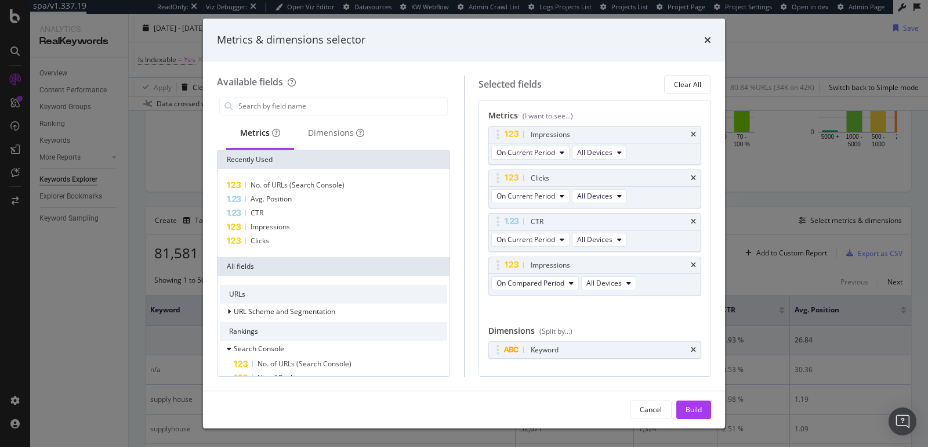
click at [691, 262] on icon "times" at bounding box center [693, 265] width 5 height 7
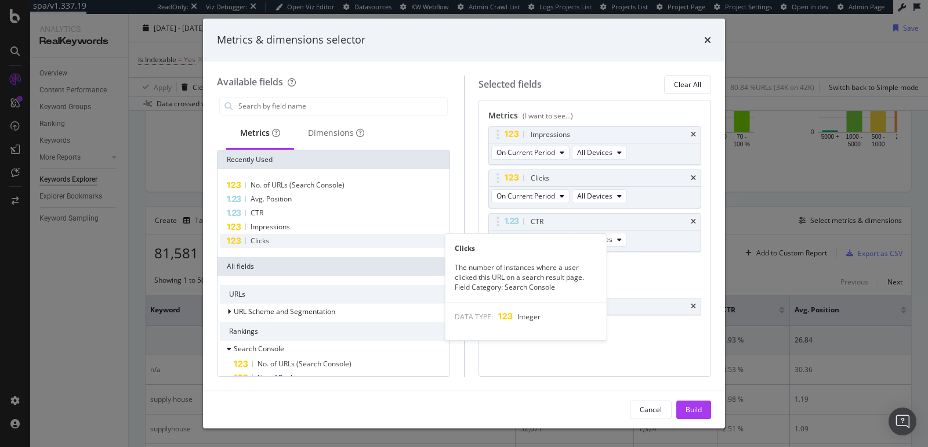
click at [253, 238] on span "Clicks" at bounding box center [260, 241] width 19 height 10
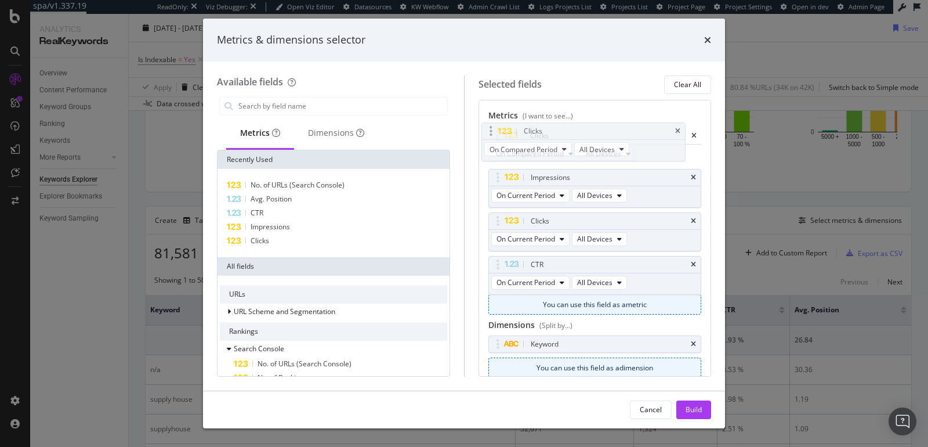
drag, startPoint x: 570, startPoint y: 263, endPoint x: 564, endPoint y: 132, distance: 131.9
click at [564, 132] on body "spa/v1.337.19 ReadOnly: Viz Debugger: Open Viz Editor Datasources KW Webflow Ad…" at bounding box center [464, 223] width 928 height 447
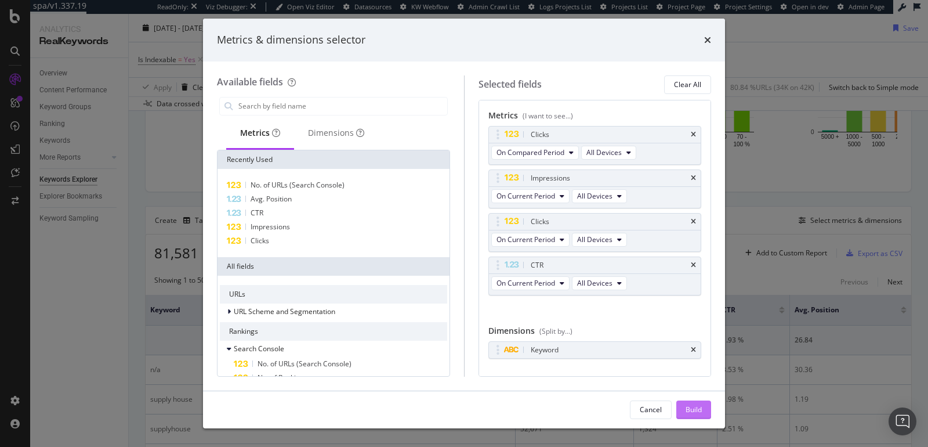
click at [681, 407] on button "Build" at bounding box center [694, 409] width 35 height 19
